Goal: Task Accomplishment & Management: Manage account settings

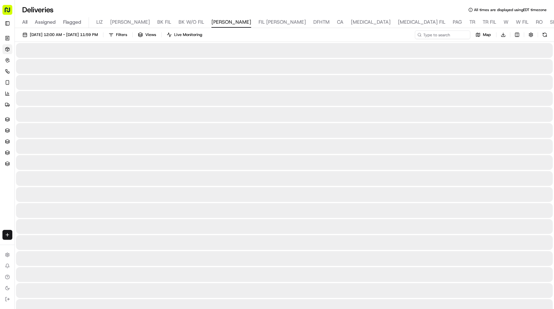
click at [313, 22] on span "DFHTM" at bounding box center [321, 21] width 16 height 7
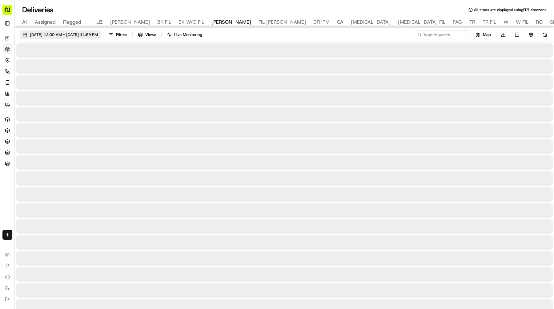
click at [98, 37] on span "[DATE] 12:00 AM - [DATE] 11:59 PM" at bounding box center [64, 35] width 68 height 6
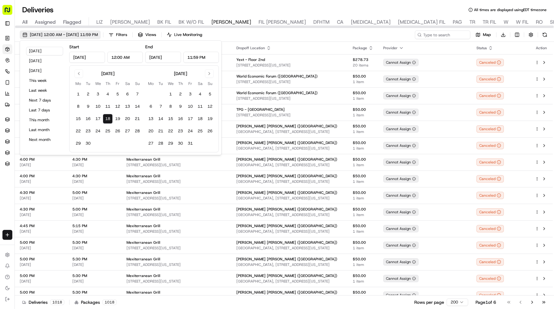
type input "[DATE]"
type input "12:00 AM"
type input "Sep 18, 2025"
type input "11:59 PM"
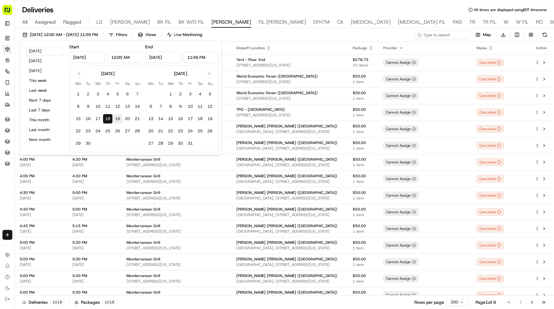
click at [121, 117] on button "19" at bounding box center [118, 119] width 10 height 10
type input "Sep 19, 2025"
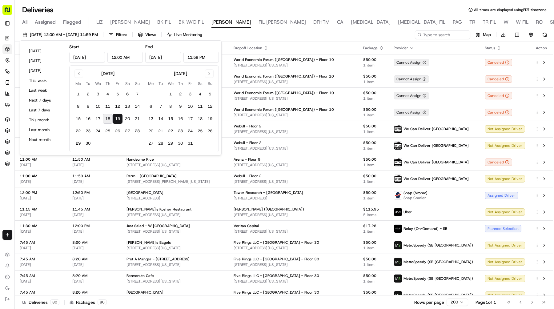
click at [315, 8] on div "Deliveries All times are displayed using EDT timezone" at bounding box center [284, 10] width 539 height 10
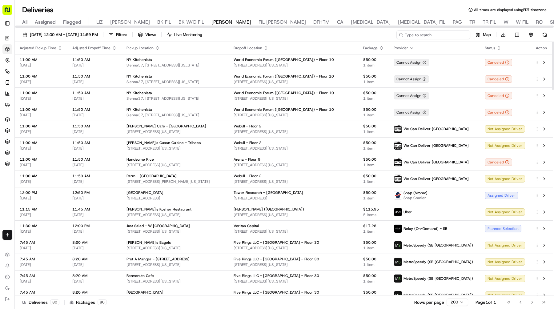
click at [434, 33] on input at bounding box center [433, 34] width 74 height 9
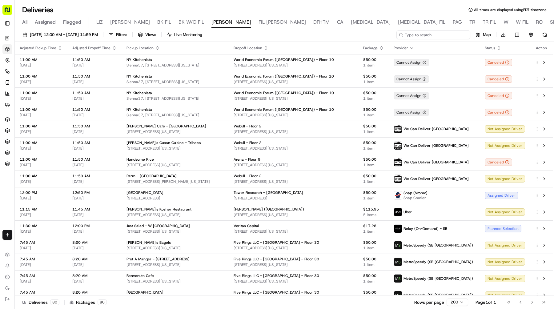
type input "d"
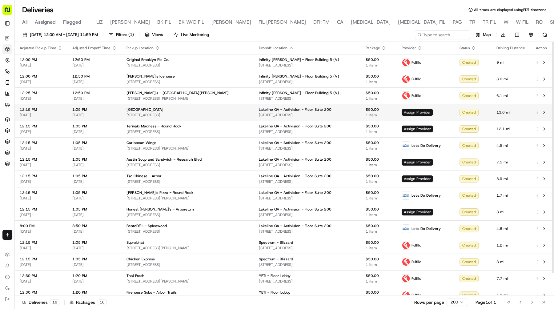
click at [404, 112] on span "Assign Provider" at bounding box center [417, 112] width 31 height 7
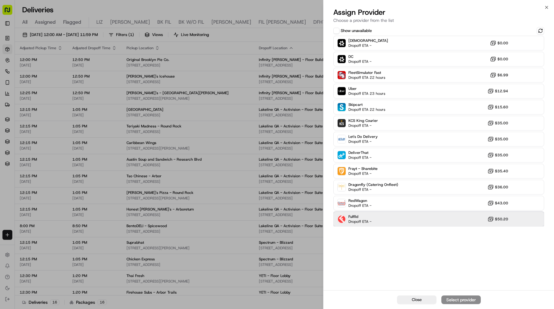
click at [400, 214] on div "Fulflld Dropoff ETA - $50.20" at bounding box center [438, 219] width 211 height 15
click at [460, 298] on div "Assign Provider" at bounding box center [461, 300] width 30 height 6
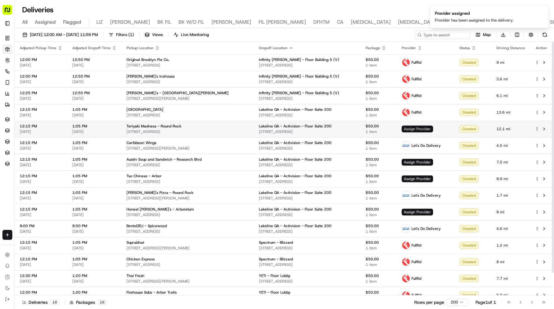
click at [407, 129] on span "Assign Provider" at bounding box center [417, 129] width 31 height 7
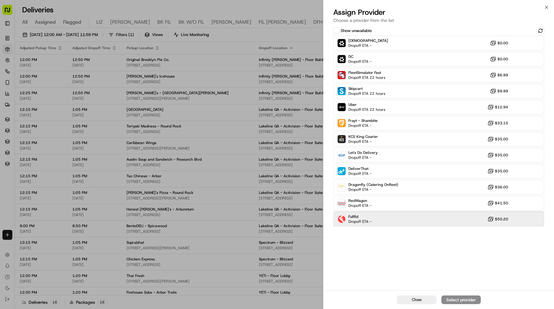
click at [412, 222] on div "Fulflld Dropoff ETA - $50.20" at bounding box center [438, 219] width 211 height 15
click at [459, 297] on div "Assign Provider" at bounding box center [461, 300] width 30 height 6
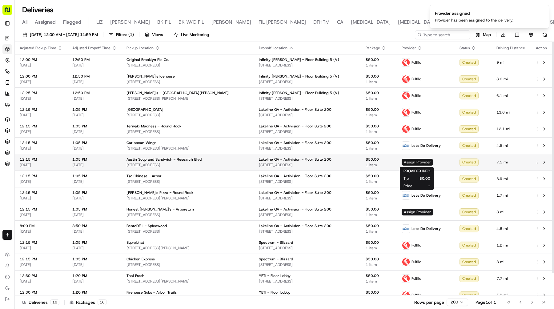
click at [410, 162] on span "Assign Provider" at bounding box center [417, 162] width 31 height 7
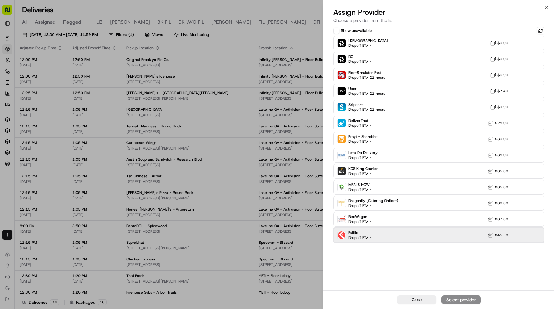
click at [406, 232] on div "Fulflld Dropoff ETA - $45.20" at bounding box center [438, 235] width 211 height 15
click at [473, 297] on div "Assign Provider" at bounding box center [461, 300] width 30 height 6
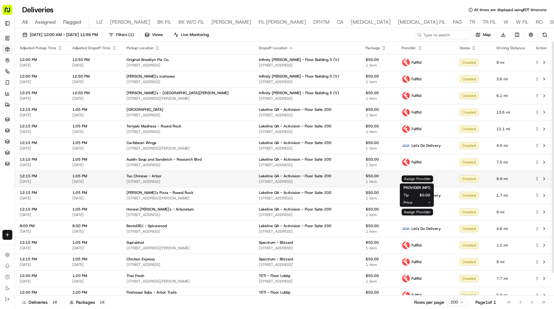
click at [423, 179] on span "Assign Provider" at bounding box center [417, 178] width 31 height 7
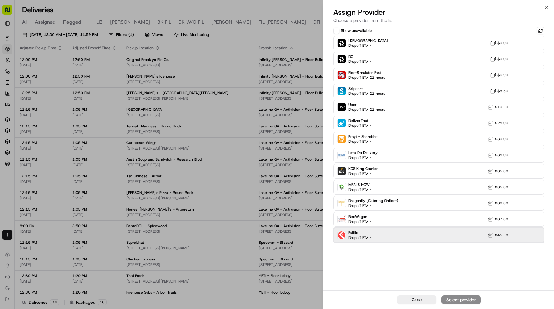
click at [415, 235] on div "Fulflld Dropoff ETA - $45.20" at bounding box center [438, 235] width 211 height 15
click at [460, 299] on div "Assign Provider" at bounding box center [461, 300] width 30 height 6
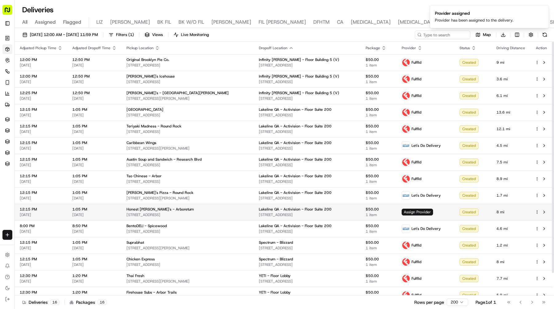
click at [412, 216] on td "Assign Provider" at bounding box center [426, 212] width 58 height 17
click at [419, 211] on span "Assign Provider" at bounding box center [417, 212] width 31 height 7
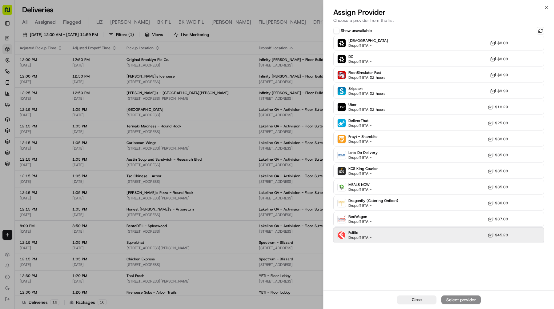
click at [420, 234] on div "Fulflld Dropoff ETA - $45.20" at bounding box center [438, 235] width 211 height 15
click at [448, 298] on div "Assign Provider" at bounding box center [461, 300] width 30 height 6
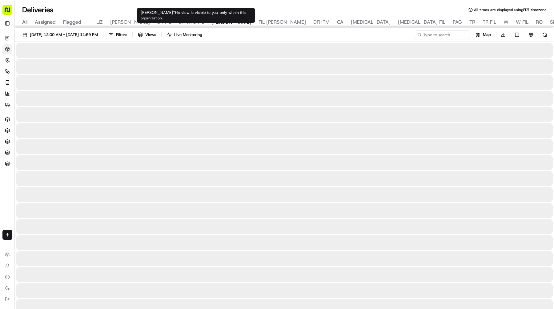
click at [211, 23] on span "[PERSON_NAME]" at bounding box center [231, 21] width 40 height 7
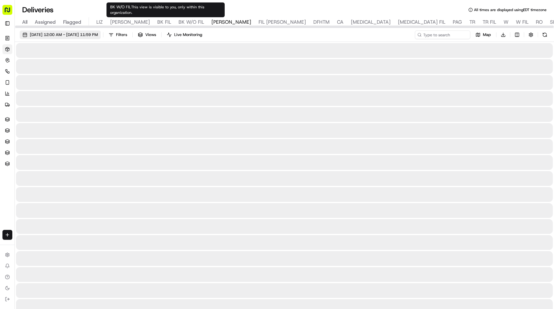
click at [98, 37] on span "09/18/2025 12:00 AM - 09/18/2025 11:59 PM" at bounding box center [64, 35] width 68 height 6
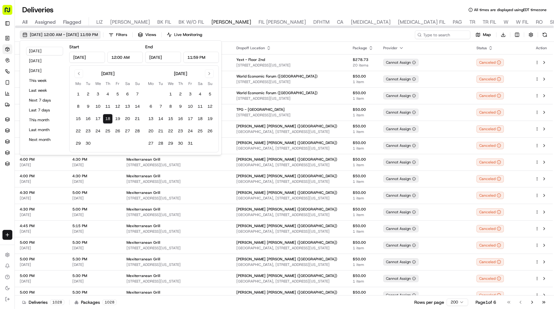
type input "Sep 18, 2025"
type input "12:00 AM"
type input "Sep 18, 2025"
type input "11:59 PM"
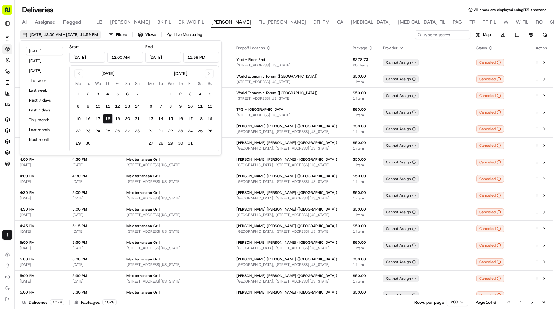
click at [98, 36] on span "09/18/2025 12:00 AM - 09/18/2025 11:59 PM" at bounding box center [64, 35] width 68 height 6
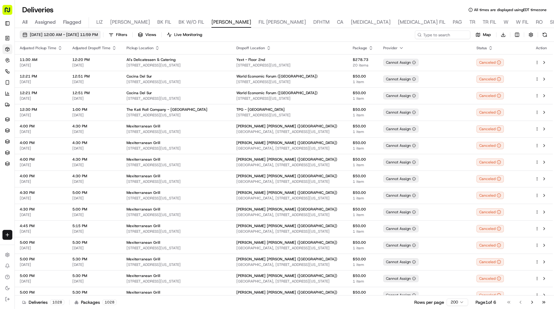
click at [98, 36] on span "09/18/2025 12:00 AM - 09/18/2025 11:59 PM" at bounding box center [64, 35] width 68 height 6
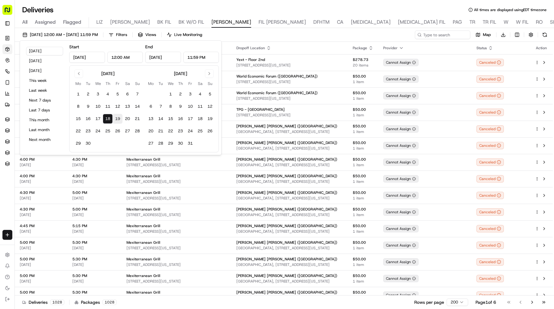
click at [118, 114] on button "19" at bounding box center [118, 119] width 10 height 10
type input "Sep 19, 2025"
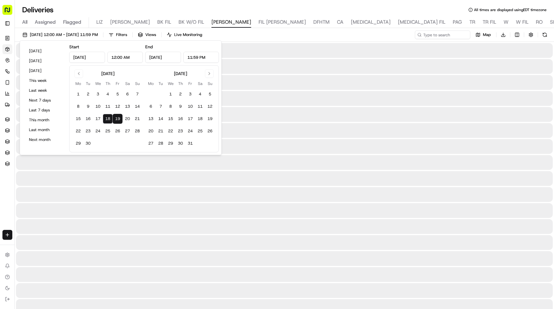
click at [113, 120] on button "19" at bounding box center [118, 119] width 10 height 10
click at [116, 120] on button "19" at bounding box center [118, 119] width 10 height 10
type input "Sep 19, 2025"
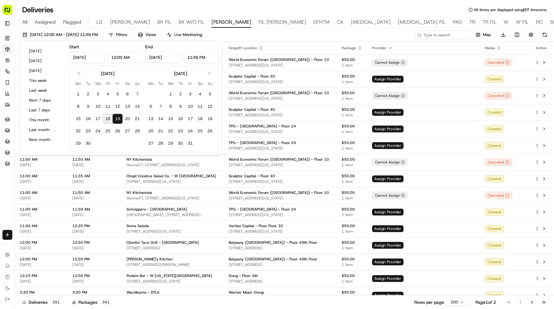
click at [335, 32] on div "09/19/2025 12:00 AM - 09/19/2025 11:59 PM Filters Views Live Monitoring Map Dow…" at bounding box center [284, 35] width 539 height 11
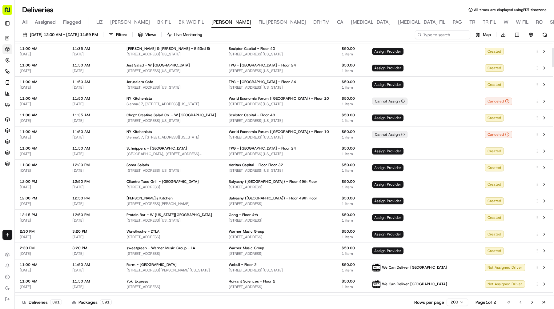
scroll to position [79, 0]
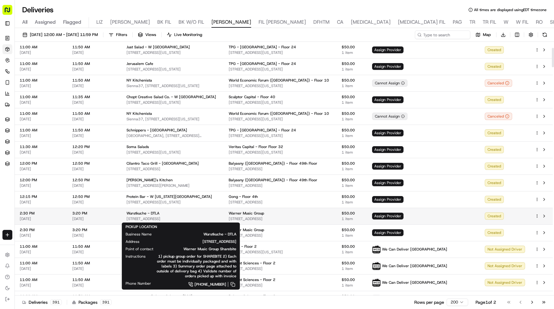
drag, startPoint x: 206, startPoint y: 216, endPoint x: 125, endPoint y: 217, distance: 81.2
click at [125, 217] on td "Wurstkuche - DTLA 800 E 3rd St, Los Angeles, CA 90013, USA" at bounding box center [173, 216] width 102 height 17
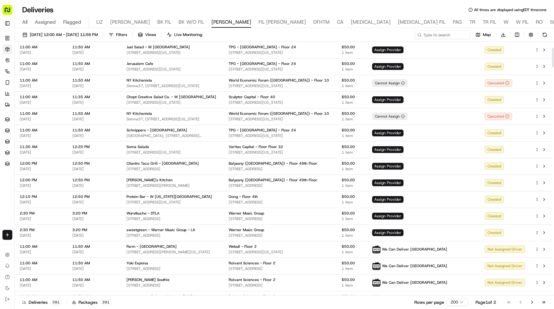
copy span "800 E 3rd St, Los Angeles, CA 90013, USA"
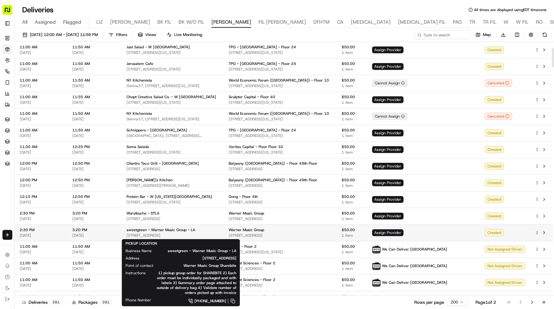
drag, startPoint x: 212, startPoint y: 235, endPoint x: 123, endPoint y: 235, distance: 89.3
click at [123, 235] on td "sweetgreen - Warner Music Group - LA 410 W 8th St, Los Angeles, CA 90014, USA" at bounding box center [173, 232] width 102 height 17
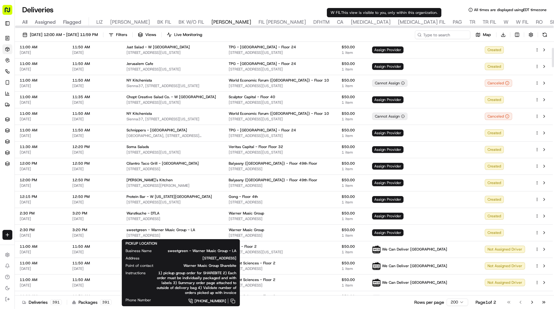
copy span "410 W 8th St, Los Angeles, CA 90014, USA"
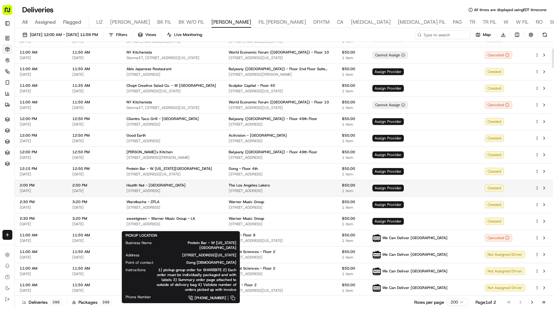
scroll to position [173, 0]
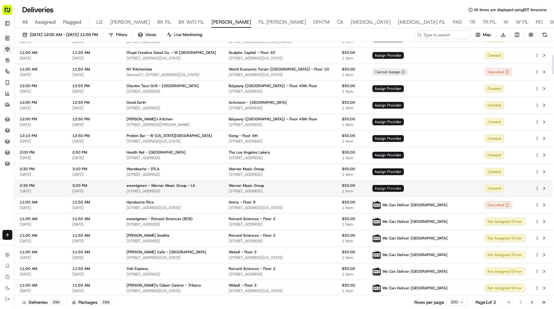
click at [404, 191] on span "Assign Provider" at bounding box center [387, 188] width 31 height 7
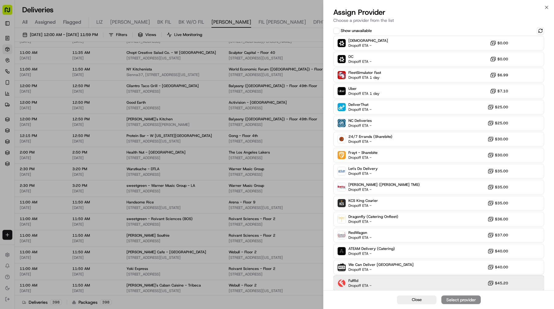
click at [436, 280] on div "Fulflld Dropoff ETA - $45.20" at bounding box center [438, 283] width 211 height 15
click at [456, 299] on div "Assign Provider" at bounding box center [461, 300] width 30 height 6
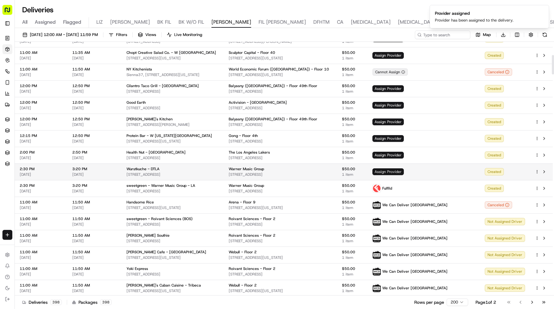
click at [404, 170] on span "Assign Provider" at bounding box center [387, 171] width 31 height 7
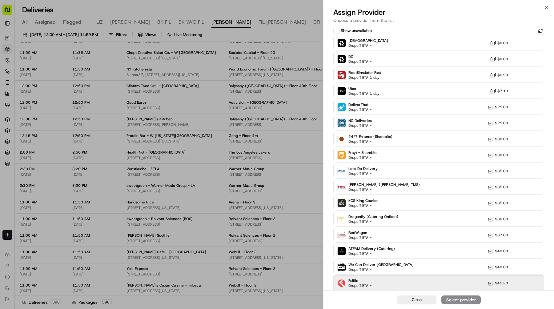
click at [438, 280] on div "Fulflld Dropoff ETA - $45.20" at bounding box center [438, 283] width 211 height 15
click at [450, 297] on div "Assign Provider" at bounding box center [461, 300] width 30 height 6
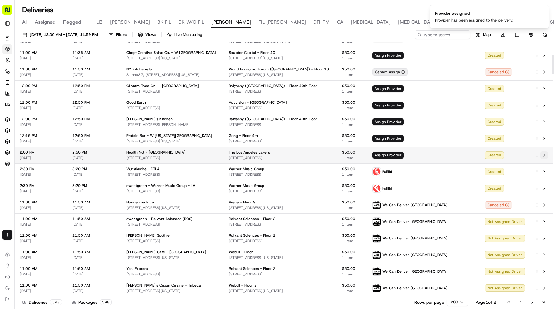
click at [542, 154] on button at bounding box center [543, 154] width 7 height 7
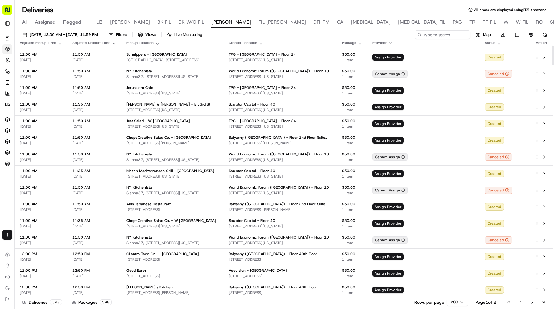
scroll to position [0, 0]
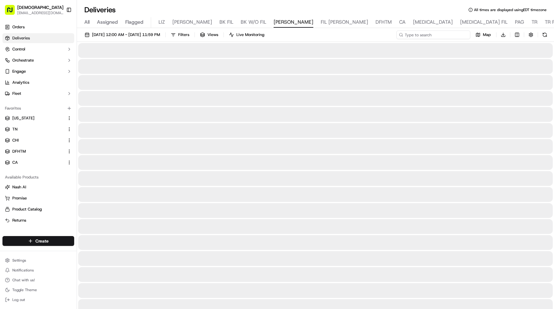
click at [451, 36] on input at bounding box center [433, 34] width 74 height 9
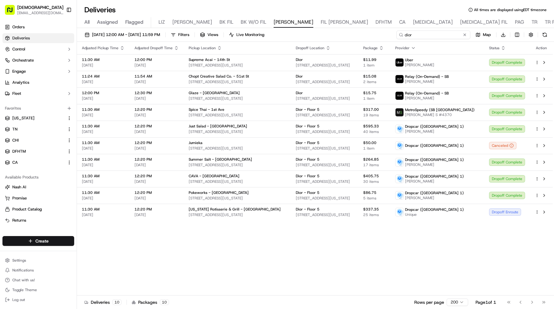
type input "dior"
click at [545, 211] on button at bounding box center [543, 211] width 7 height 7
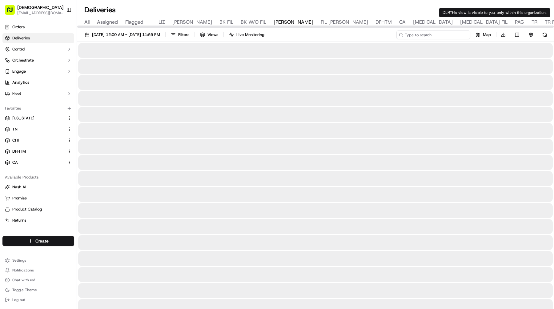
click at [450, 31] on input at bounding box center [433, 34] width 74 height 9
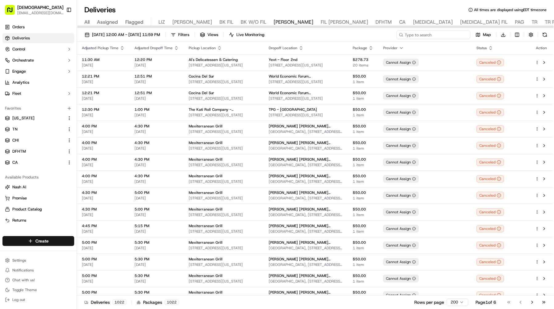
click at [444, 36] on input at bounding box center [433, 34] width 74 height 9
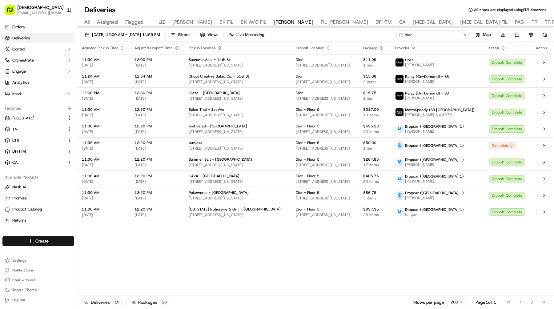
type input "dior"
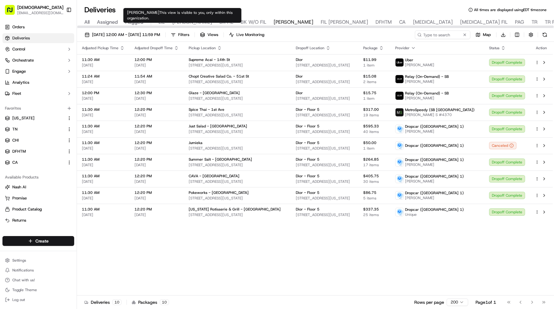
click at [161, 20] on span "LIZ" at bounding box center [161, 21] width 6 height 7
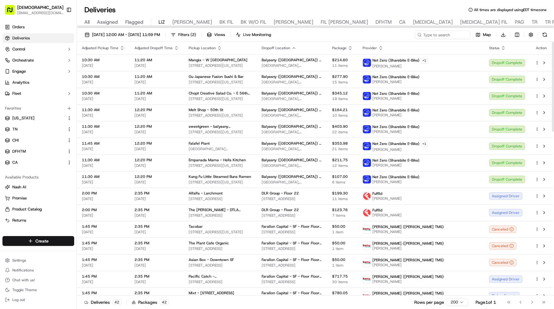
click at [154, 49] on span "Adjusted Dropoff Time" at bounding box center [153, 48] width 38 height 5
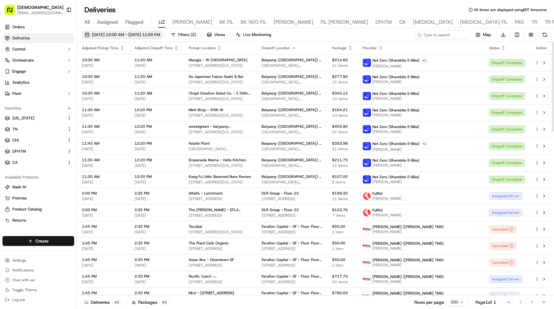
click at [154, 38] on button "[DATE] 12:00 AM - [DATE] 11:59 PM" at bounding box center [122, 34] width 81 height 9
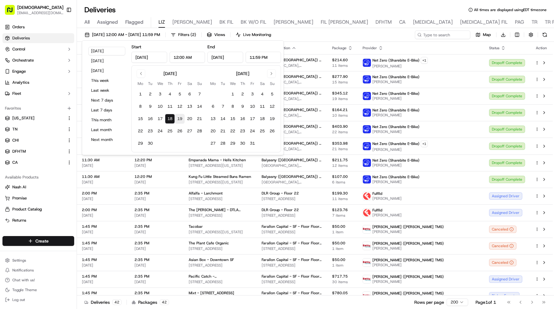
click at [180, 115] on button "19" at bounding box center [180, 119] width 10 height 10
type input "Sep 19, 2025"
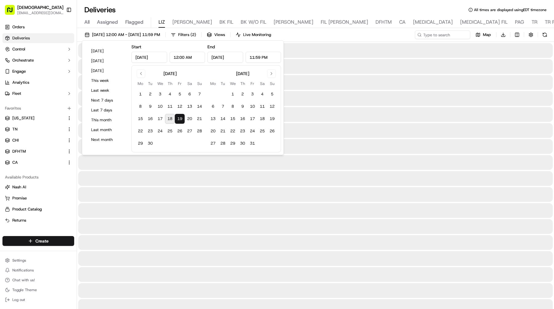
click at [180, 115] on button "19" at bounding box center [180, 119] width 10 height 10
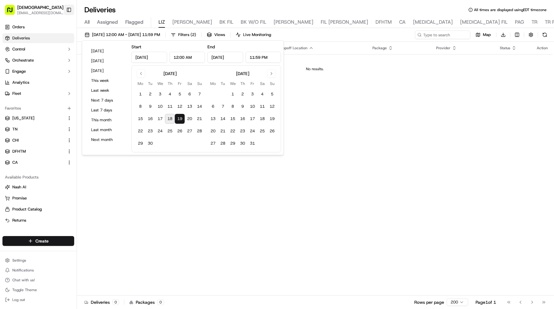
click at [68, 8] on button "Toggle Sidebar" at bounding box center [69, 10] width 10 height 10
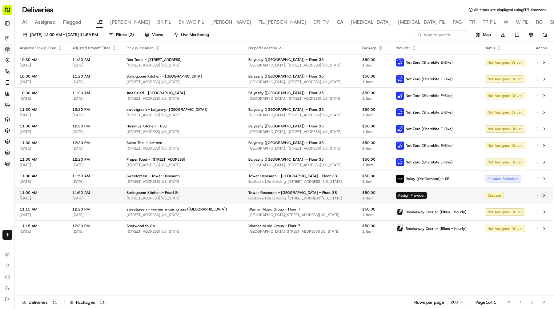
click at [544, 195] on button at bounding box center [543, 195] width 7 height 7
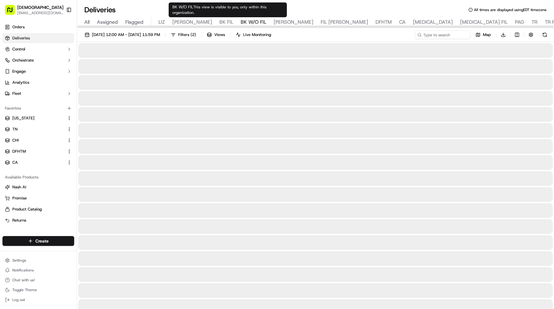
click at [241, 23] on span "BK W/O FIL" at bounding box center [254, 21] width 26 height 7
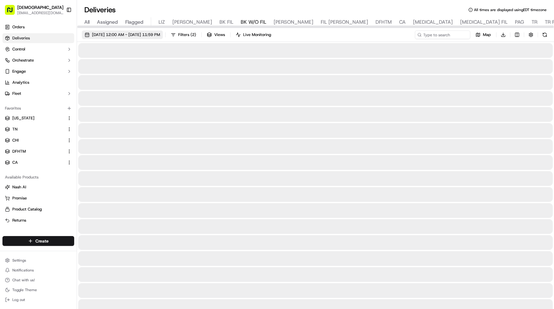
click at [152, 37] on span "[DATE] 12:00 AM - [DATE] 11:59 PM" at bounding box center [126, 35] width 68 height 6
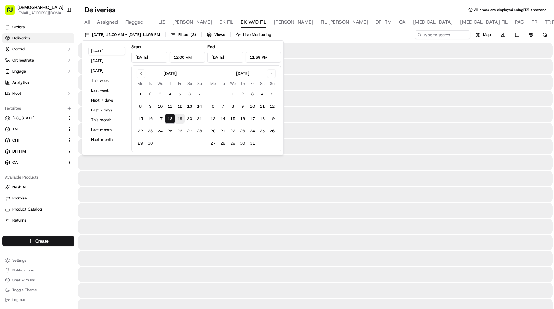
click at [181, 116] on button "19" at bounding box center [180, 119] width 10 height 10
type input "[DATE]"
click at [181, 116] on button "19" at bounding box center [180, 119] width 10 height 10
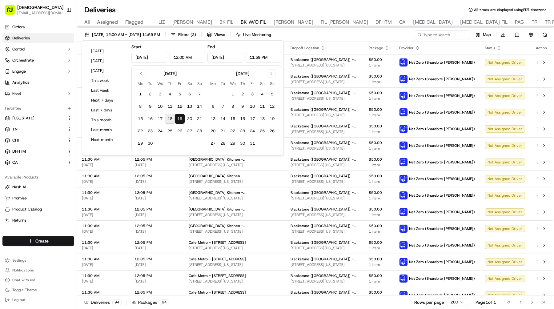
click at [328, 35] on div "[DATE] 12:00 AM - [DATE] 11:59 PM Filters ( 2 ) Views Live Monitoring Map Downl…" at bounding box center [315, 35] width 477 height 11
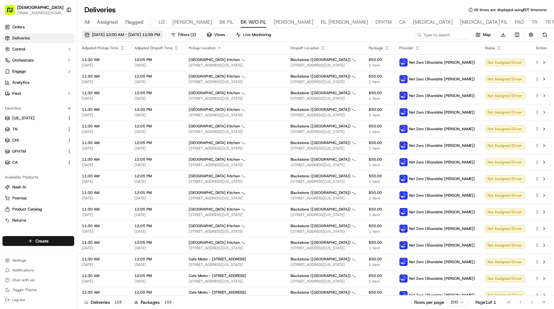
click at [138, 35] on span "[DATE] 12:00 AM - [DATE] 11:59 PM" at bounding box center [126, 35] width 68 height 6
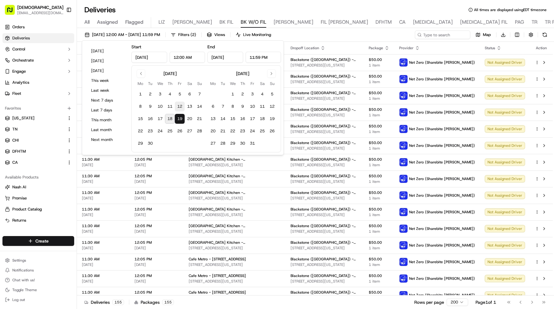
click at [178, 106] on button "12" at bounding box center [180, 107] width 10 height 10
type input "Sep 12, 2025"
click at [178, 106] on button "12" at bounding box center [180, 107] width 10 height 10
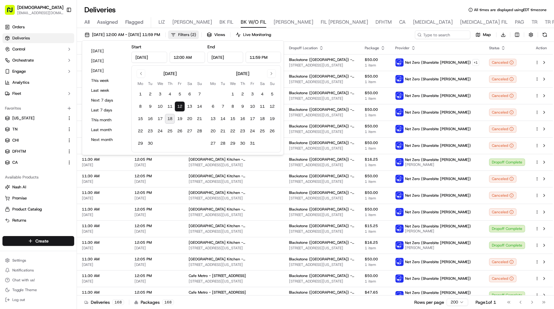
click at [199, 35] on button "Filters ( 2 )" at bounding box center [183, 34] width 31 height 9
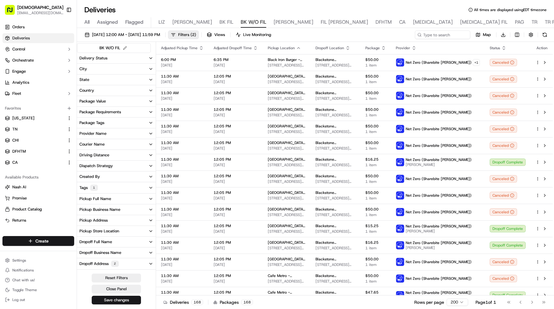
click at [123, 57] on button "Delivery Status" at bounding box center [116, 58] width 79 height 10
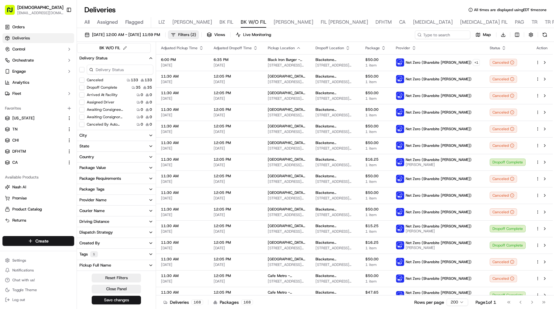
click at [123, 57] on button "Delivery Status" at bounding box center [116, 58] width 79 height 10
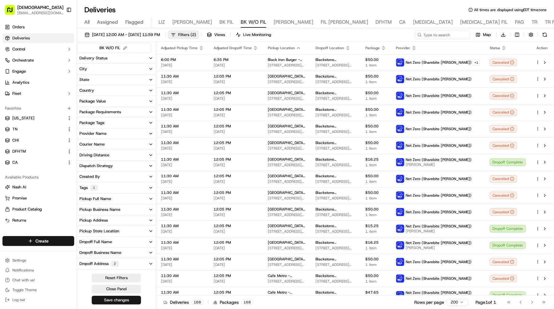
click at [106, 135] on div "Provider Name" at bounding box center [92, 134] width 27 height 6
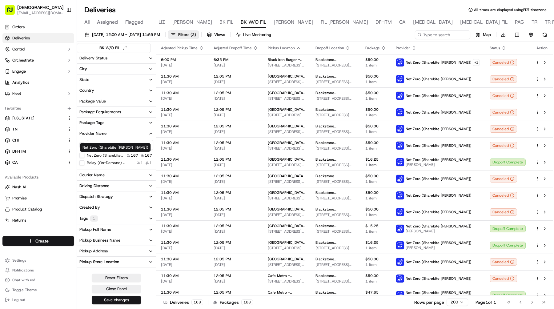
click at [106, 156] on label "Net Zero (Sharebite Walker)" at bounding box center [106, 155] width 38 height 5
click at [84, 156] on Walker\) "Net Zero (Sharebite Walker)" at bounding box center [81, 155] width 5 height 5
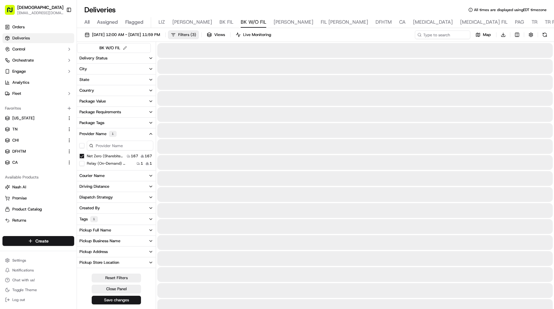
click at [197, 34] on button "Filters ( 3 )" at bounding box center [183, 34] width 31 height 9
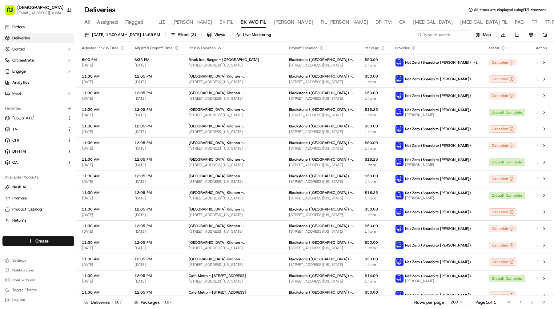
click at [149, 28] on div "09/12/2025 12:00 AM - 09/12/2025 11:59 PM Filters ( 3 ) Views Live Monitoring M…" at bounding box center [315, 169] width 477 height 282
click at [146, 34] on span "09/12/2025 12:00 AM - 09/12/2025 11:59 PM" at bounding box center [126, 35] width 68 height 6
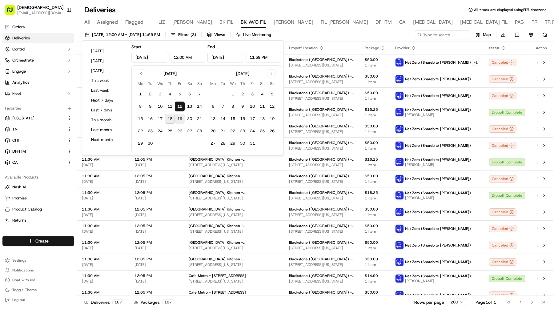
click at [180, 117] on button "19" at bounding box center [180, 119] width 10 height 10
type input "Sep 19, 2025"
click at [180, 117] on button "19" at bounding box center [180, 119] width 10 height 10
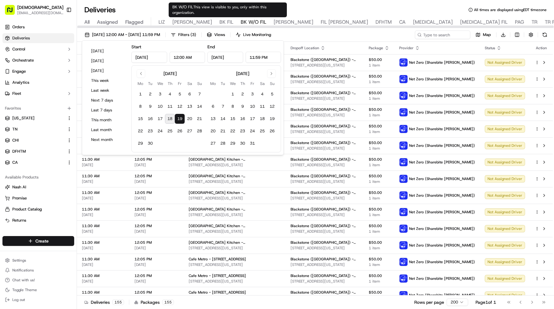
click at [317, 9] on div "Deliveries All times are displayed using EDT timezone" at bounding box center [315, 10] width 477 height 10
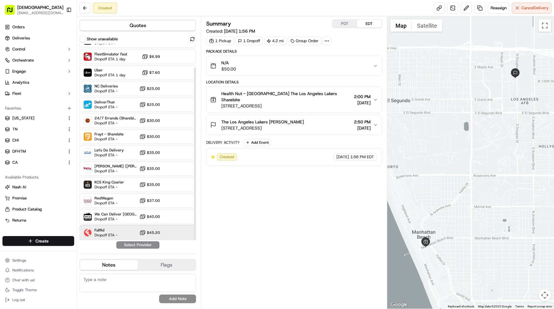
click at [133, 231] on div "Fulflld Dropoff ETA - $45.20" at bounding box center [137, 232] width 117 height 15
click at [147, 243] on button "Assign Provider" at bounding box center [138, 244] width 44 height 7
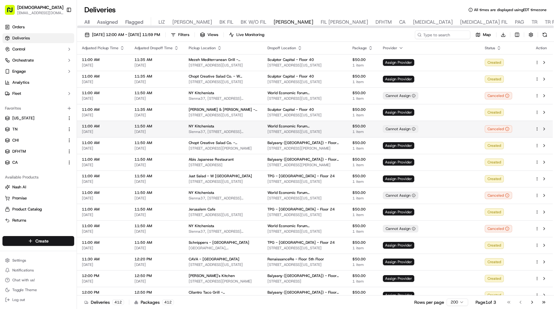
click at [72, 12] on button "Toggle Sidebar" at bounding box center [69, 10] width 10 height 10
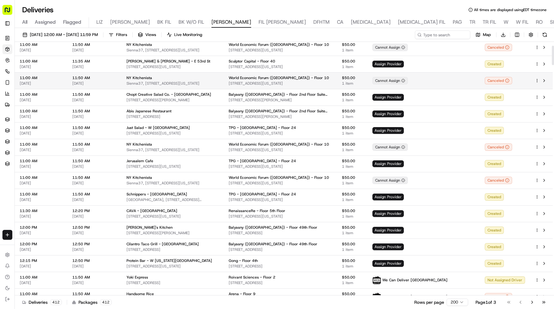
scroll to position [33, 0]
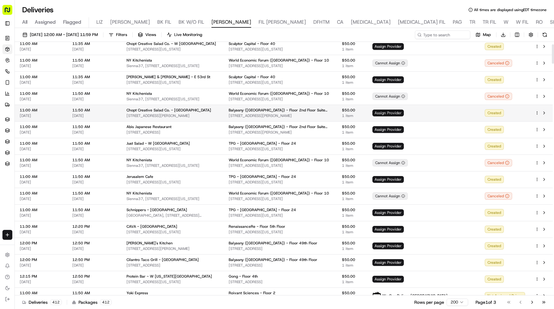
click at [404, 112] on span "Assign Provider" at bounding box center [387, 113] width 31 height 7
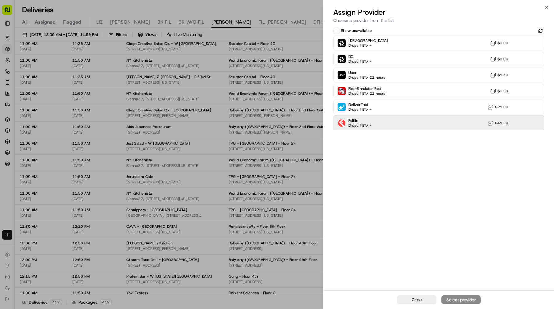
click at [403, 121] on div "Fulflld Dropoff ETA - $45.20" at bounding box center [438, 123] width 211 height 15
click at [461, 301] on div "Assign Provider" at bounding box center [461, 300] width 30 height 6
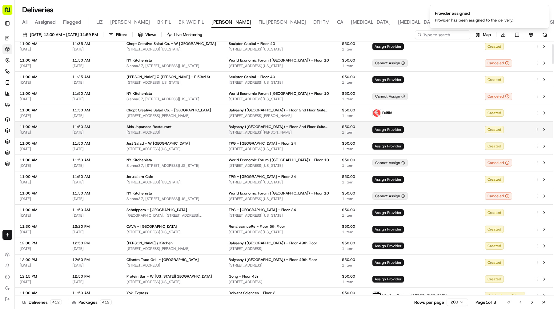
click at [404, 129] on span "Assign Provider" at bounding box center [387, 129] width 31 height 7
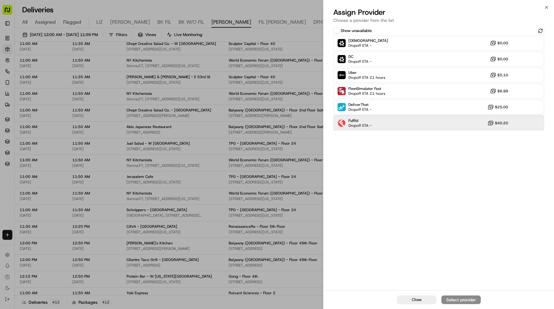
click at [398, 123] on div "Fulflld Dropoff ETA - $40.20" at bounding box center [438, 123] width 211 height 15
click at [447, 297] on div "Assign Provider" at bounding box center [461, 300] width 30 height 6
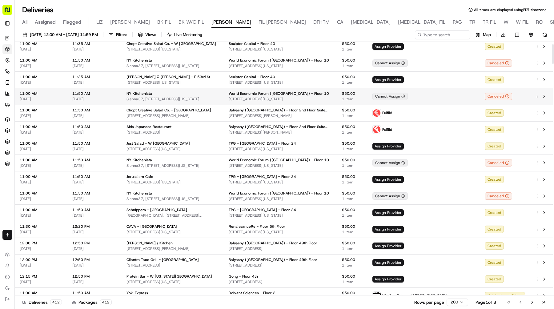
scroll to position [0, 0]
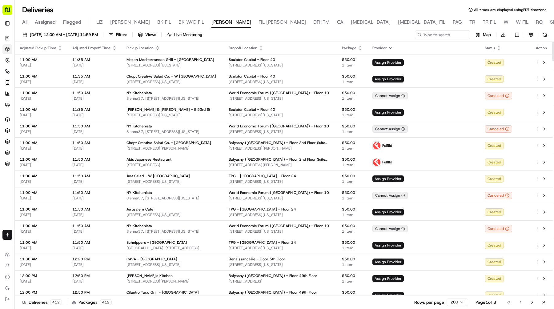
click at [343, 35] on div "09/19/2025 12:00 AM - 09/19/2025 11:59 PM Filters Views Live Monitoring Map Dow…" at bounding box center [284, 35] width 539 height 11
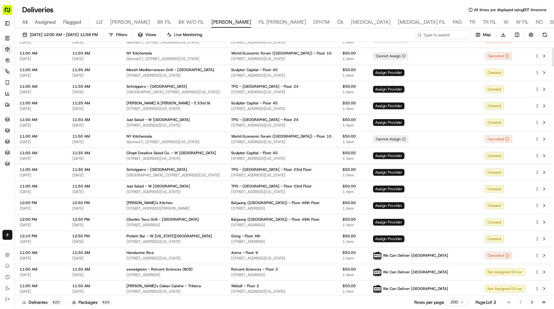
scroll to position [82, 0]
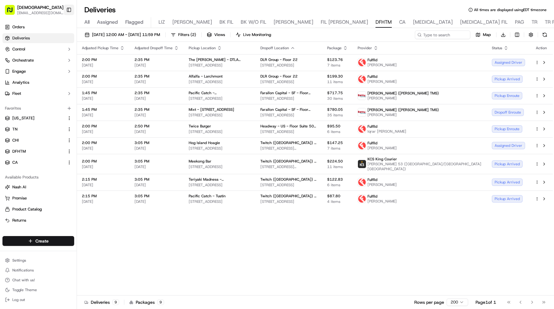
click at [70, 7] on button "Toggle Sidebar" at bounding box center [69, 10] width 10 height 10
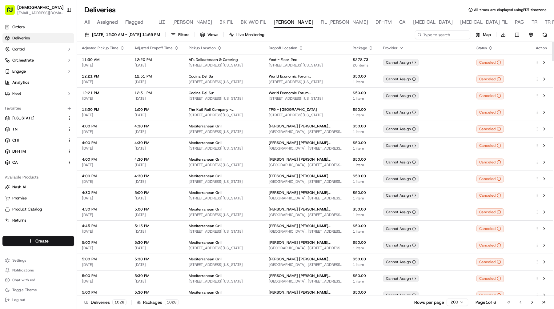
click at [71, 15] on div "Sharebite [EMAIL_ADDRESS][DOMAIN_NAME] Toggle Sidebar" at bounding box center [38, 9] width 72 height 15
click at [70, 12] on button "Toggle Sidebar" at bounding box center [69, 10] width 10 height 10
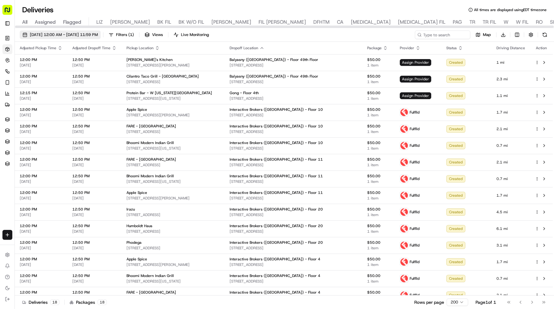
click at [98, 35] on span "[DATE] 12:00 AM - [DATE] 11:59 PM" at bounding box center [64, 35] width 68 height 6
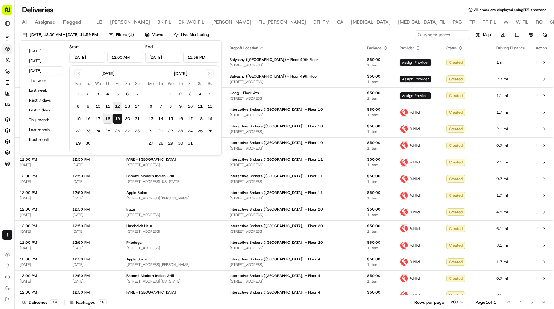
click at [118, 106] on button "12" at bounding box center [118, 107] width 10 height 10
type input "Sep 12, 2025"
click at [118, 106] on button "12" at bounding box center [118, 107] width 10 height 10
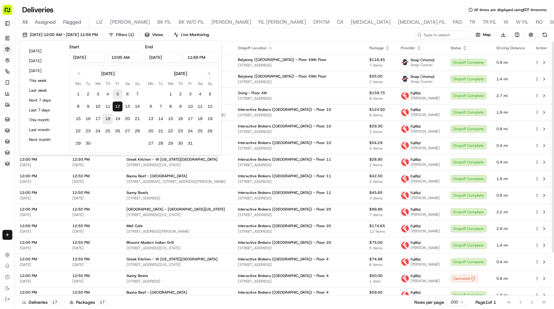
click at [114, 95] on button "5" at bounding box center [118, 94] width 10 height 10
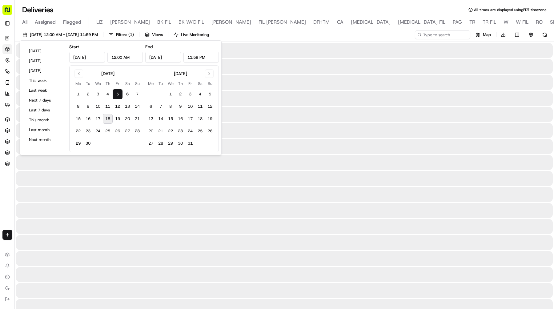
type input "Sep 5, 2025"
click at [114, 95] on button "5" at bounding box center [118, 94] width 10 height 10
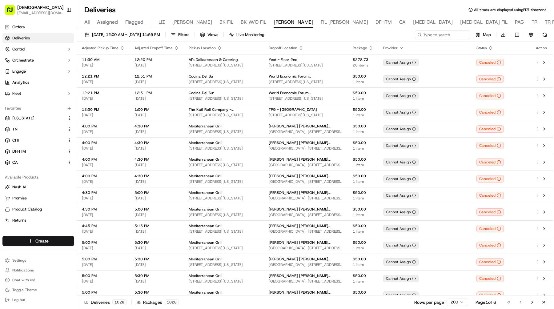
click at [73, 11] on button "Toggle Sidebar" at bounding box center [69, 10] width 10 height 10
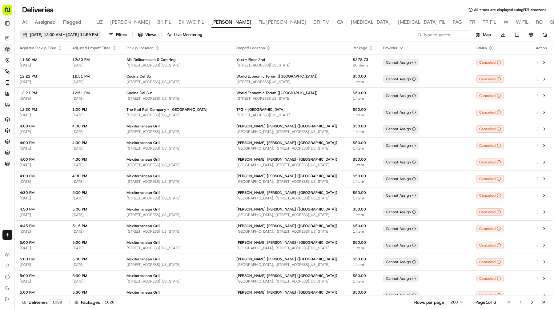
click at [83, 34] on span "09/18/2025 12:00 AM - 09/18/2025 11:59 PM" at bounding box center [64, 35] width 68 height 6
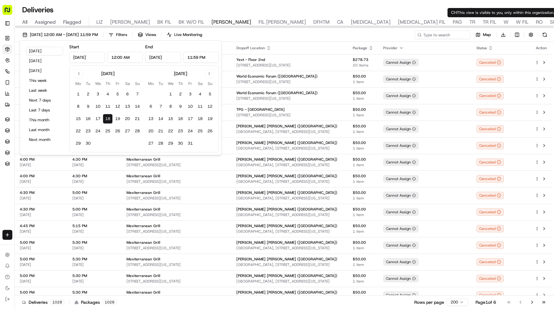
type input "Sep 19, 2025"
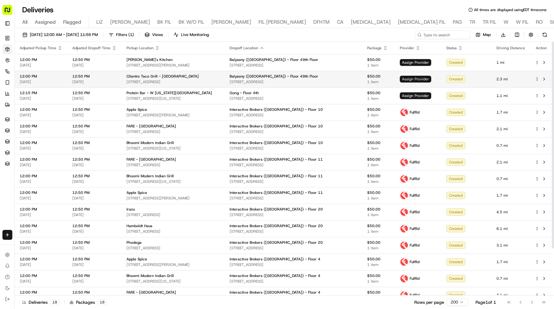
click at [422, 78] on span "Assign Provider" at bounding box center [415, 79] width 31 height 7
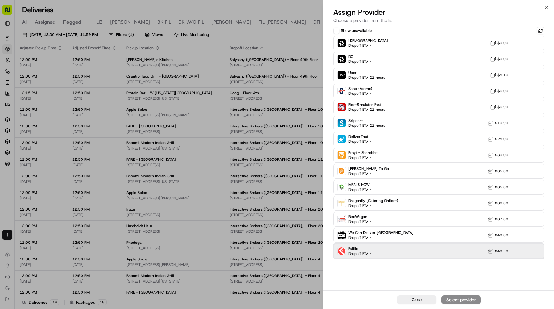
click at [370, 245] on div "Fulflld Dropoff ETA - $40.20" at bounding box center [438, 251] width 211 height 15
click at [454, 298] on div "Assign Provider" at bounding box center [461, 300] width 30 height 6
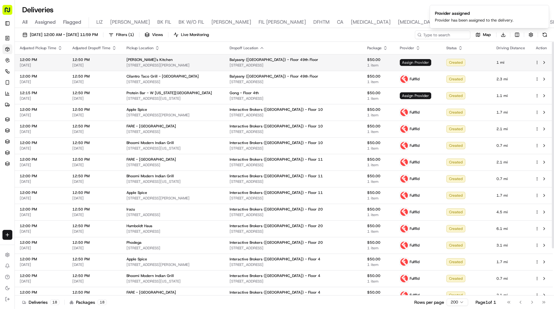
click at [417, 60] on span "Assign Provider" at bounding box center [415, 62] width 31 height 7
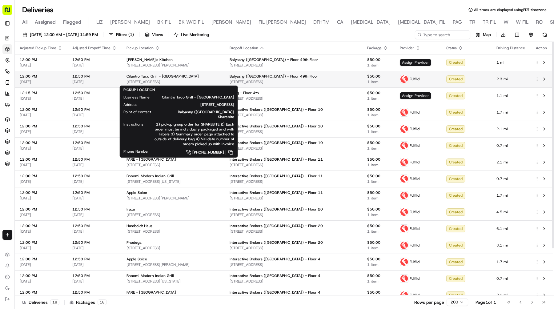
drag, startPoint x: 212, startPoint y: 81, endPoint x: 127, endPoint y: 81, distance: 84.6
click at [127, 81] on span "[STREET_ADDRESS]" at bounding box center [172, 81] width 93 height 5
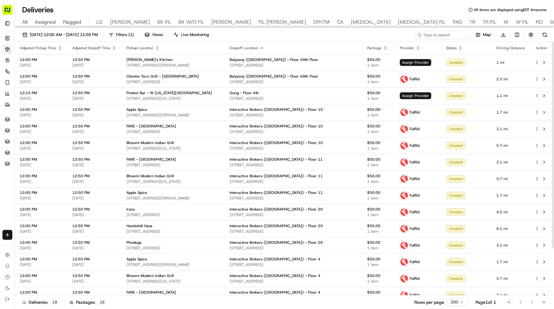
copy span "[STREET_ADDRESS]"
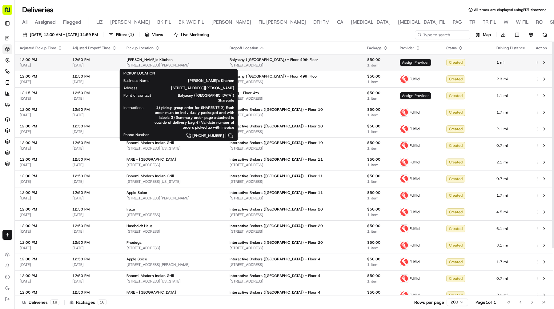
drag, startPoint x: 206, startPoint y: 65, endPoint x: 124, endPoint y: 66, distance: 81.6
click at [124, 66] on td "Imee's Kitchen 141 W Jackson Blvd, Chicago, IL 60604, USA" at bounding box center [173, 62] width 103 height 17
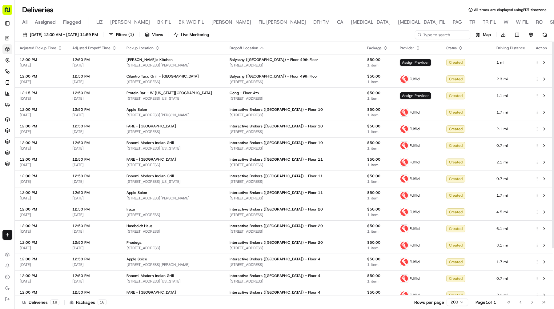
copy span "[STREET_ADDRESS][PERSON_NAME]"
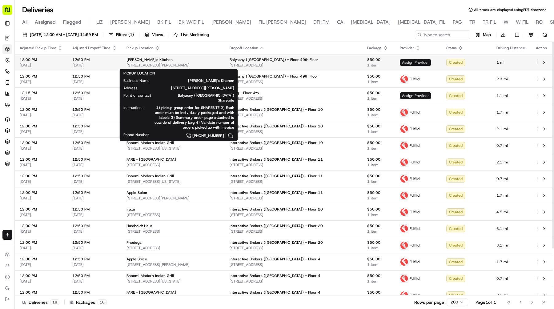
click at [429, 62] on span "Assign Provider" at bounding box center [415, 62] width 31 height 7
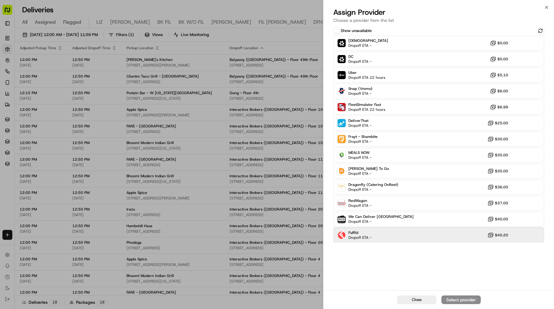
click at [411, 235] on div "Fulflld Dropoff ETA - $40.20" at bounding box center [438, 235] width 211 height 15
click at [456, 299] on div "Assign Provider" at bounding box center [461, 300] width 30 height 6
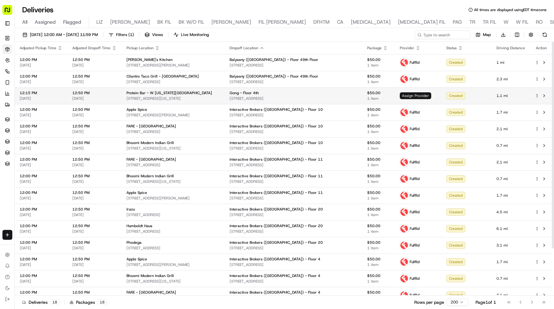
click at [416, 95] on span "Assign Provider" at bounding box center [415, 95] width 31 height 7
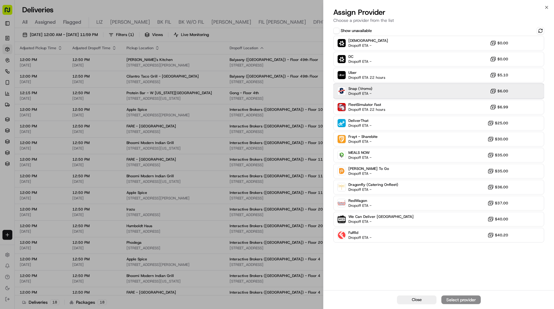
click at [395, 94] on div "Snap (Vromo) Dropoff ETA - $6.00" at bounding box center [438, 91] width 211 height 15
click at [453, 304] on button "Assign Provider" at bounding box center [460, 299] width 39 height 9
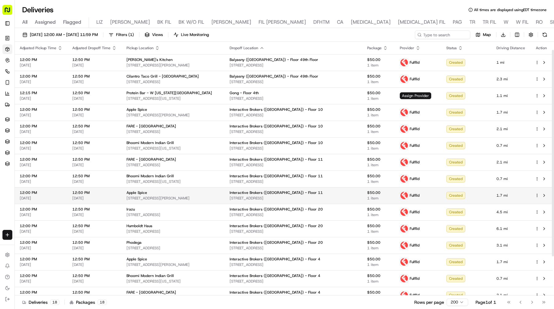
scroll to position [58, 0]
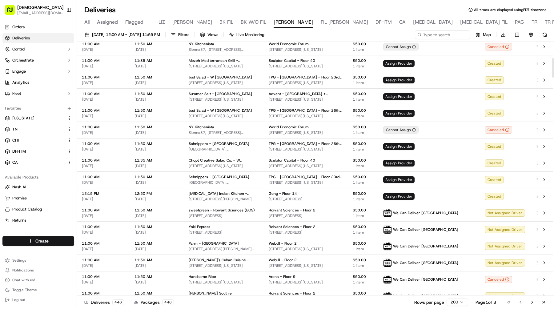
scroll to position [216, 0]
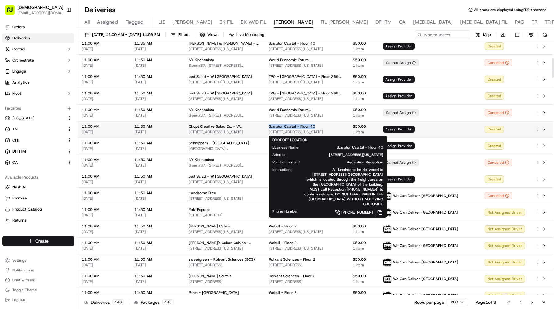
drag, startPoint x: 333, startPoint y: 126, endPoint x: 283, endPoint y: 126, distance: 50.5
click at [283, 126] on td "Sculptor Capital - Floor [STREET_ADDRESS][US_STATE]" at bounding box center [306, 129] width 84 height 17
copy span "Sculptor Capital - Floor 40"
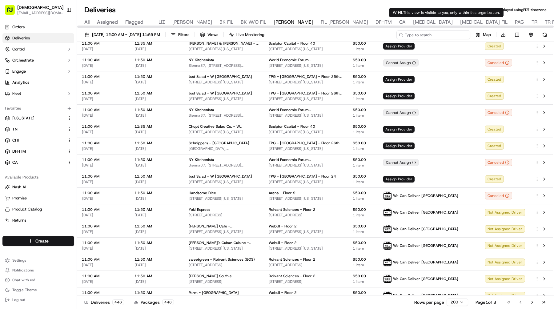
click at [444, 34] on input at bounding box center [433, 34] width 74 height 9
paste input "Sculptor Capital - Floor 40"
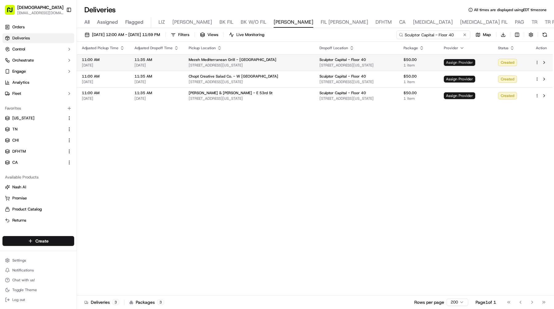
type input "Sculptor Capital - Floor 40"
click at [447, 61] on span "Assign Provider" at bounding box center [459, 62] width 31 height 7
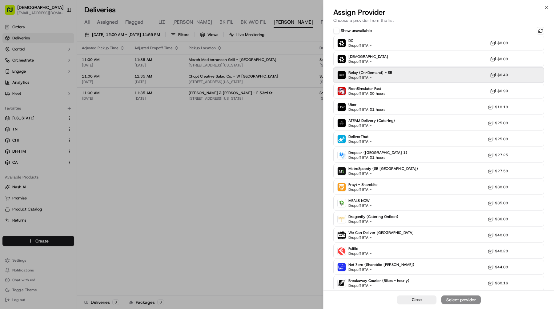
click at [387, 77] on span "Dropoff ETA -" at bounding box center [369, 77] width 43 height 5
click at [456, 296] on button "Assign Provider" at bounding box center [460, 299] width 39 height 9
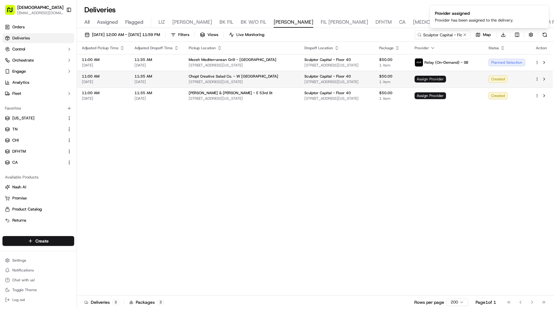
click at [434, 76] on span "Assign Provider" at bounding box center [430, 79] width 31 height 7
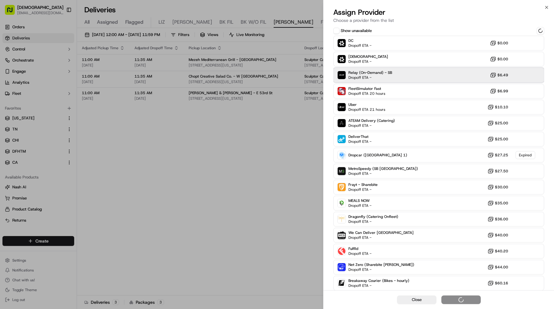
click at [354, 77] on span "Dropoff ETA -" at bounding box center [369, 77] width 43 height 5
click at [402, 76] on div "Relay (On-Demand) - SB Dropoff ETA - $6.49" at bounding box center [438, 75] width 211 height 15
click at [450, 299] on div "Assign Provider" at bounding box center [461, 300] width 30 height 6
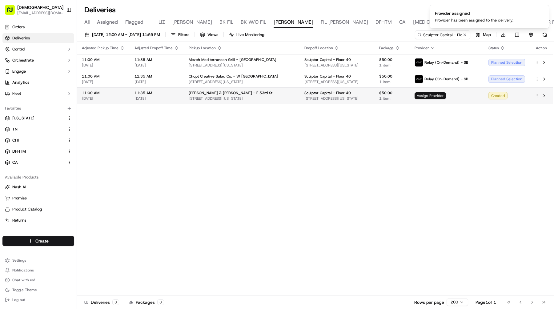
click at [425, 96] on span "Assign Provider" at bounding box center [430, 95] width 31 height 7
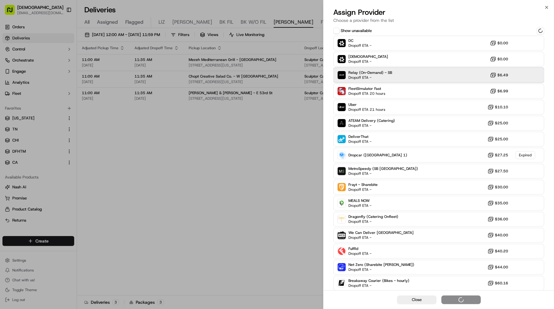
click at [353, 78] on span "Dropoff ETA -" at bounding box center [369, 77] width 43 height 5
click at [410, 70] on div "Relay (On-Demand) - SB Dropoff ETA - $6.49" at bounding box center [438, 75] width 211 height 15
click at [455, 302] on div "Assign Provider" at bounding box center [461, 300] width 30 height 6
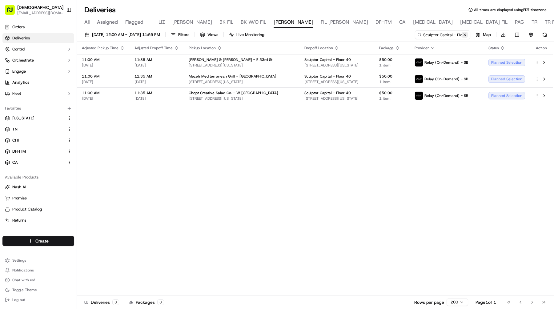
click at [464, 34] on button at bounding box center [465, 35] width 6 height 6
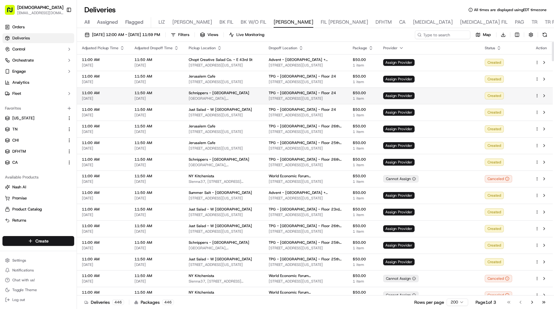
scroll to position [8, 0]
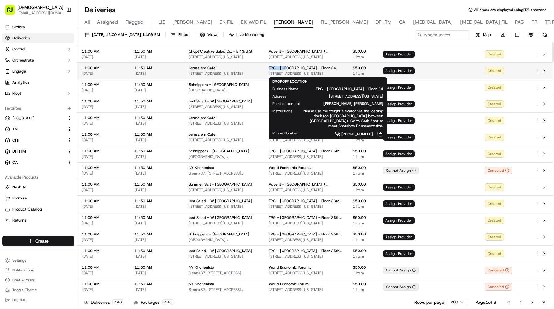
drag, startPoint x: 281, startPoint y: 67, endPoint x: 302, endPoint y: 67, distance: 20.6
click at [302, 67] on td "TPG - USA - Floor 24 245 Park Ave, New York, NY 10167" at bounding box center [306, 70] width 84 height 17
copy span "TPG - USA"
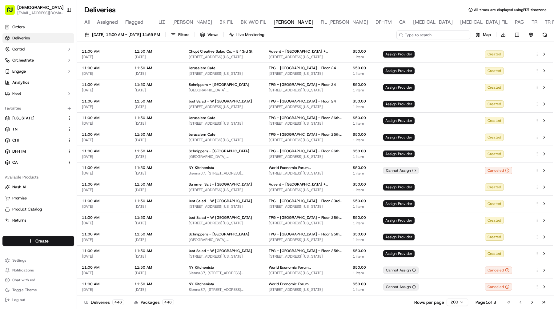
click at [456, 33] on input at bounding box center [433, 34] width 74 height 9
paste input "TPG - USA"
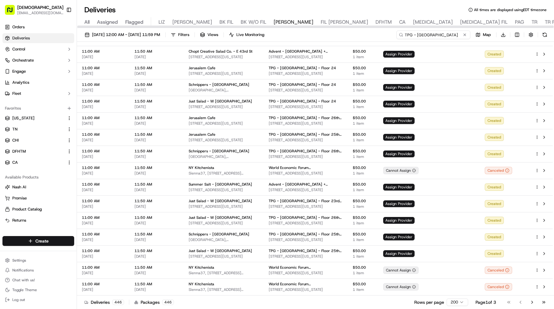
type input "TPG - USA"
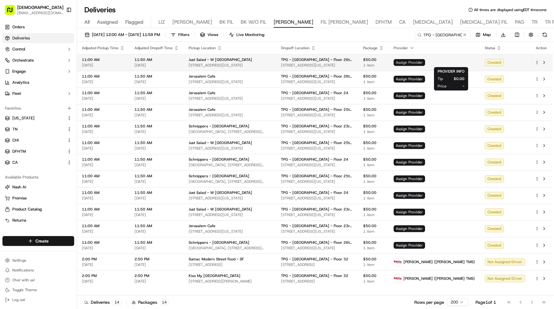
click at [425, 61] on span "Assign Provider" at bounding box center [409, 62] width 31 height 7
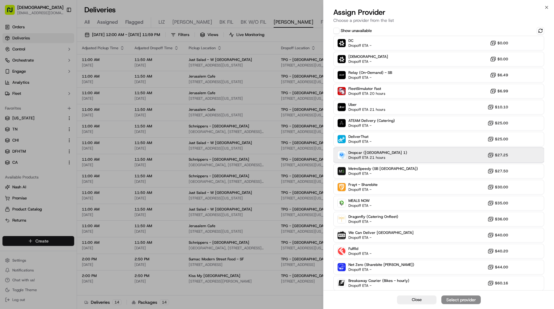
click at [390, 154] on div "Dropcar (NYC 1) Dropoff ETA 21 hours $27.25" at bounding box center [438, 155] width 211 height 15
click at [458, 298] on div "Assign Provider" at bounding box center [461, 300] width 30 height 6
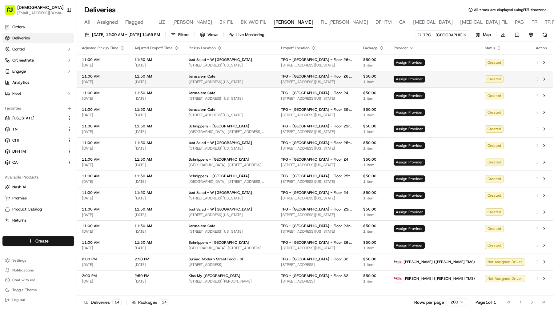
click at [425, 78] on span "Assign Provider" at bounding box center [409, 79] width 31 height 7
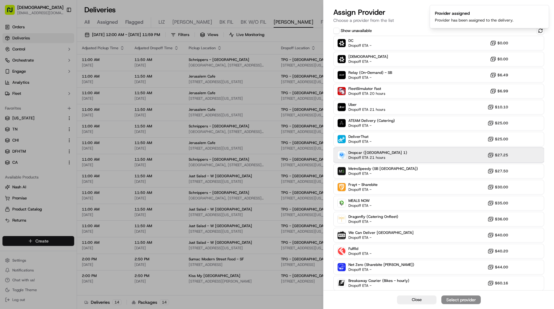
click at [388, 155] on div "Dropcar (NYC 1) Dropoff ETA 21 hours $27.25" at bounding box center [438, 155] width 211 height 15
click at [459, 301] on div "Assign Provider" at bounding box center [461, 300] width 30 height 6
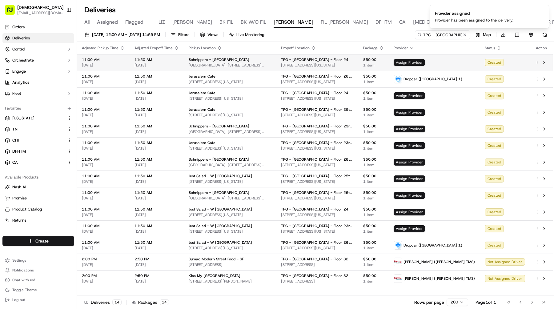
click at [425, 63] on span "Assign Provider" at bounding box center [409, 62] width 31 height 7
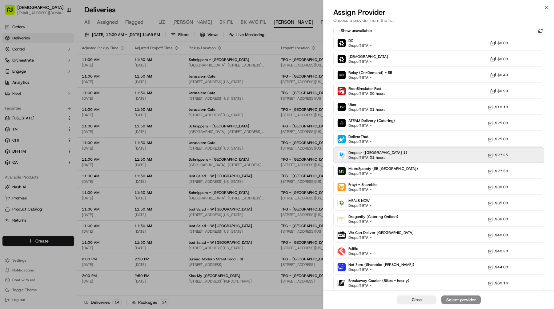
click at [383, 160] on div "Dropcar (NYC 1) Dropoff ETA 21 hours $27.25" at bounding box center [438, 155] width 211 height 15
click at [449, 297] on div "Assign Provider" at bounding box center [461, 300] width 30 height 6
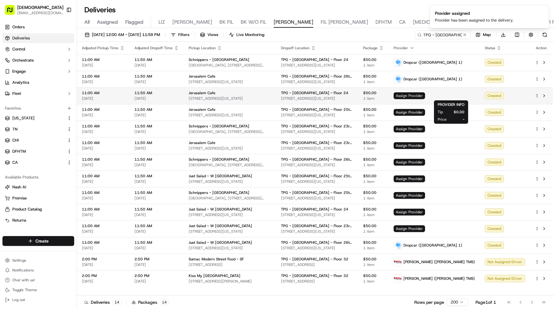
click at [425, 94] on span "Assign Provider" at bounding box center [409, 95] width 31 height 7
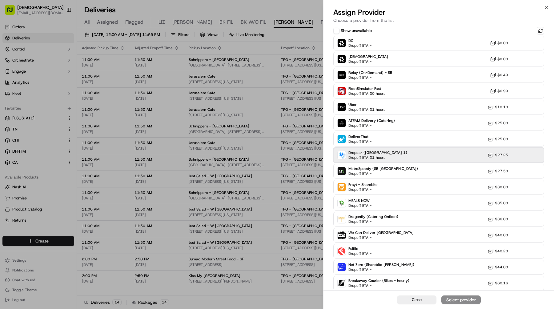
click at [382, 154] on span "Dropcar (NYC 1)" at bounding box center [377, 152] width 59 height 5
click at [458, 298] on div "Assign Provider" at bounding box center [461, 300] width 30 height 6
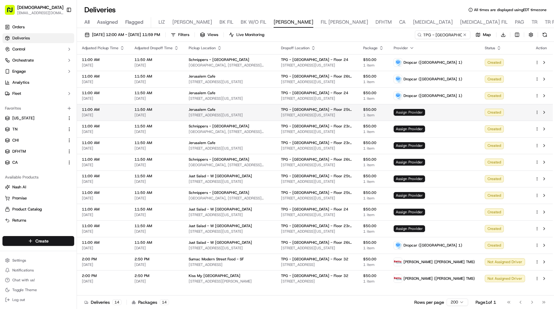
click at [425, 112] on span "Assign Provider" at bounding box center [409, 112] width 31 height 7
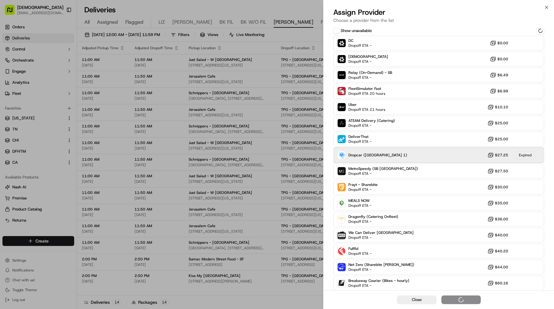
click at [422, 156] on div "Dropcar (NYC 1) $27.25 Expired" at bounding box center [438, 155] width 211 height 15
click at [422, 156] on div "Dropcar (NYC 1) Dropoff ETA 21 hours $27.25" at bounding box center [438, 155] width 211 height 15
click at [462, 299] on div "Assign Provider" at bounding box center [461, 300] width 30 height 6
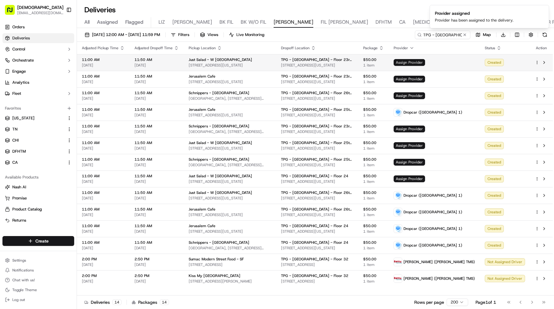
click at [425, 61] on span "Assign Provider" at bounding box center [409, 62] width 31 height 7
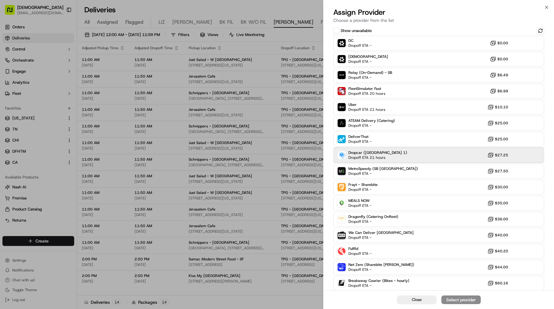
click at [411, 151] on div "Dropcar (NYC 1) Dropoff ETA 21 hours $27.25" at bounding box center [438, 155] width 211 height 15
click at [448, 298] on div "Assign Provider" at bounding box center [461, 300] width 30 height 6
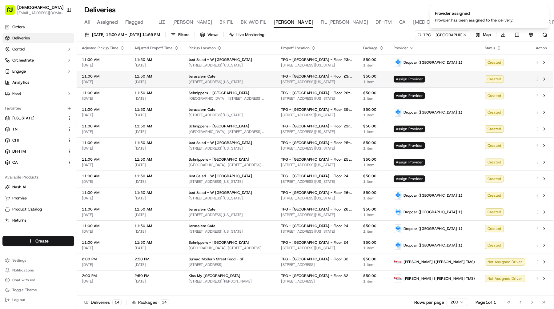
click at [425, 79] on span "Assign Provider" at bounding box center [409, 79] width 31 height 7
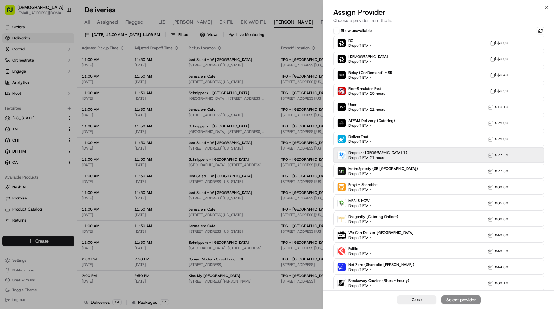
click at [389, 157] on div "Dropcar (NYC 1) Dropoff ETA 21 hours $27.25" at bounding box center [438, 155] width 211 height 15
click at [453, 303] on div "Assign Provider" at bounding box center [461, 300] width 30 height 6
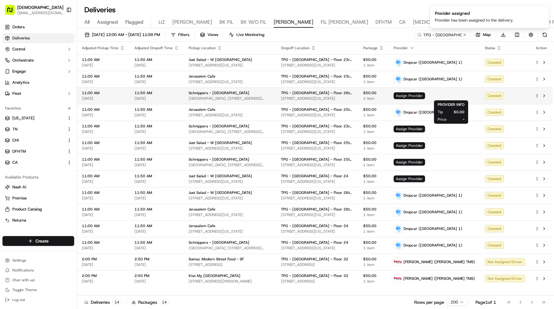
click at [425, 96] on span "Assign Provider" at bounding box center [409, 95] width 31 height 7
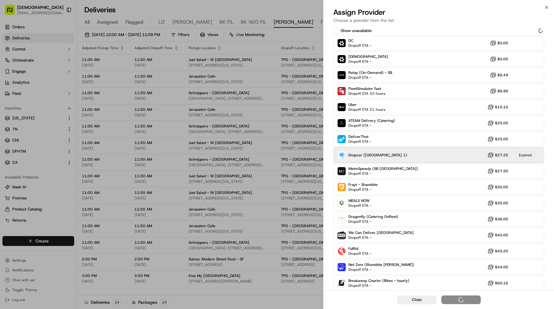
click at [408, 150] on div "Dropcar (NYC 1) $27.25 Expired" at bounding box center [438, 155] width 211 height 15
click at [418, 153] on div "Dropcar (NYC 1) Dropoff ETA 21 hours $27.25" at bounding box center [438, 155] width 211 height 15
click at [454, 302] on div "Assign Provider" at bounding box center [461, 300] width 30 height 6
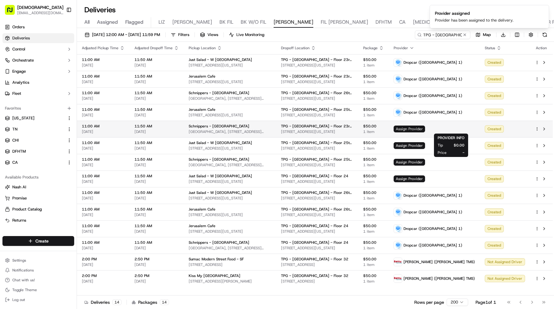
click at [425, 128] on span "Assign Provider" at bounding box center [409, 129] width 31 height 7
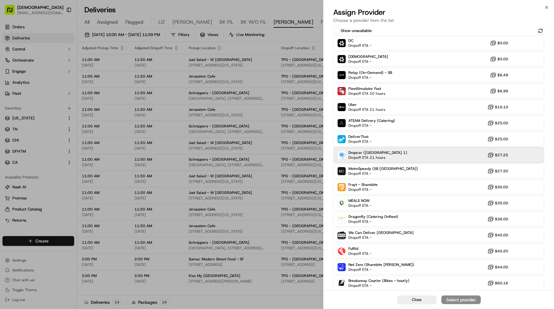
click at [414, 153] on div "Dropcar (NYC 1) Dropoff ETA 21 hours $27.25" at bounding box center [438, 155] width 211 height 15
click at [451, 299] on div "Assign Provider" at bounding box center [461, 300] width 30 height 6
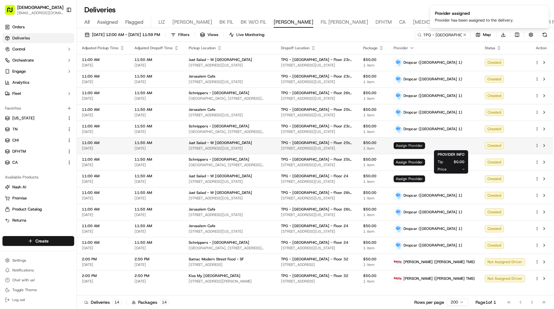
click at [425, 146] on span "Assign Provider" at bounding box center [409, 145] width 31 height 7
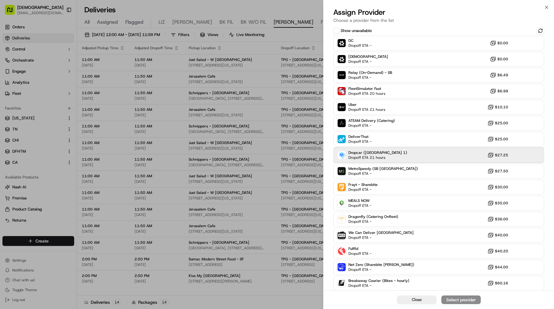
click at [449, 153] on div "Dropcar (NYC 1) Dropoff ETA 21 hours $27.25" at bounding box center [438, 155] width 211 height 15
click at [464, 299] on div "Assign Provider" at bounding box center [461, 300] width 30 height 6
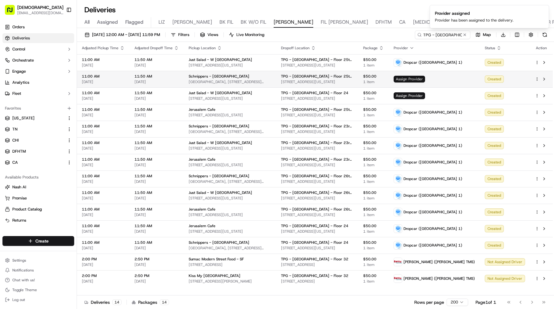
click at [425, 77] on span "Assign Provider" at bounding box center [409, 79] width 31 height 7
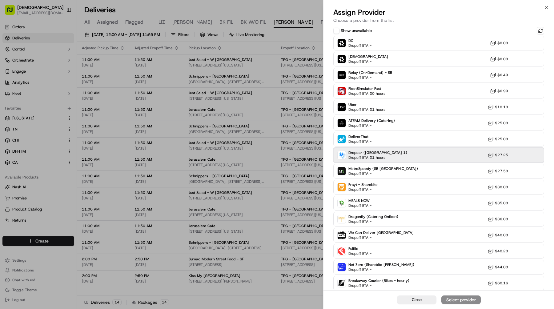
click at [403, 150] on div "Dropcar (NYC 1) Dropoff ETA 21 hours $27.25" at bounding box center [438, 155] width 211 height 15
click at [465, 297] on div "Assign Provider" at bounding box center [461, 300] width 30 height 6
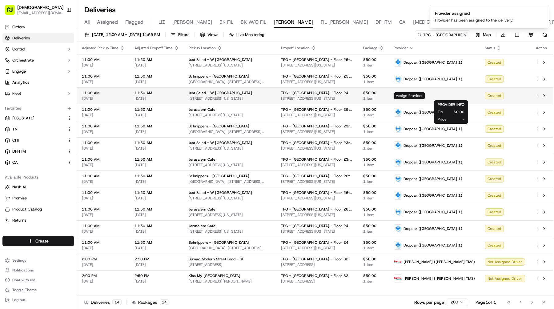
click at [425, 96] on span "Assign Provider" at bounding box center [409, 95] width 31 height 7
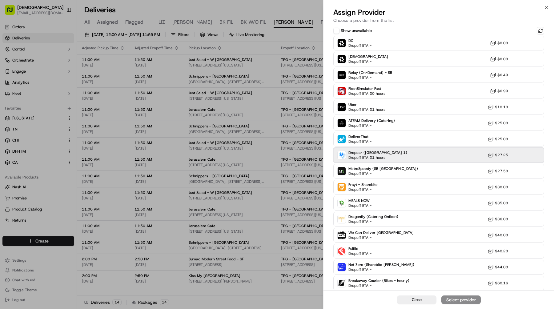
click at [449, 148] on div "Dropcar (NYC 1) Dropoff ETA 21 hours $27.25" at bounding box center [438, 155] width 211 height 15
click at [458, 298] on div "Assign Provider" at bounding box center [461, 300] width 30 height 6
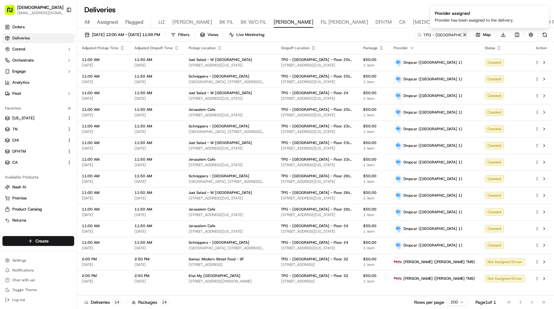
click at [464, 35] on button at bounding box center [465, 35] width 6 height 6
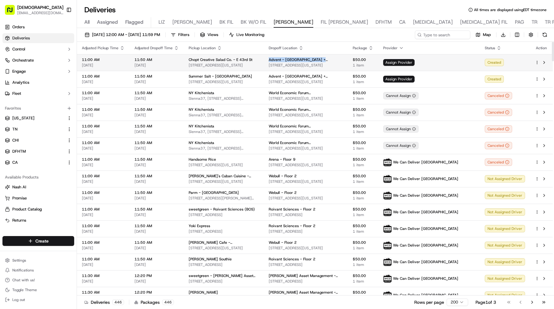
drag, startPoint x: 347, startPoint y: 59, endPoint x: 282, endPoint y: 59, distance: 65.2
click at [282, 59] on td "Advent - Boston + NYC - Floor 15 375 Park Avenue, New York, NY 10152-3804, USA" at bounding box center [306, 62] width 84 height 17
copy span "Advent - Boston + NYC - Floor 15"
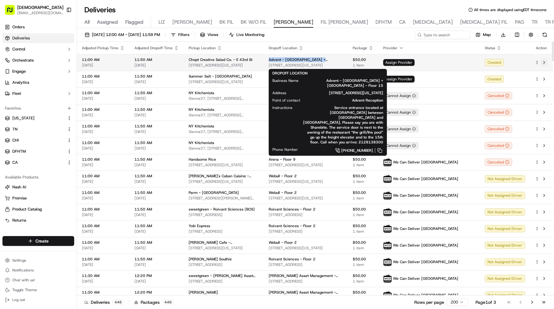
click at [545, 62] on button at bounding box center [543, 62] width 7 height 7
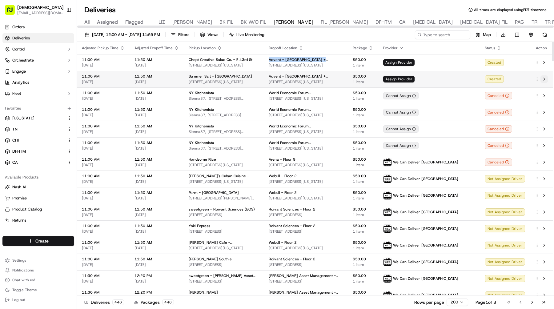
click at [545, 77] on button at bounding box center [543, 78] width 7 height 7
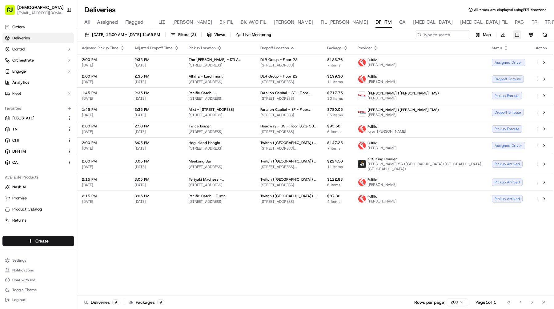
click at [514, 33] on html "Sharebite [EMAIL_ADDRESS][DOMAIN_NAME] Toggle Sidebar Orders Deliveries Control…" at bounding box center [277, 154] width 554 height 309
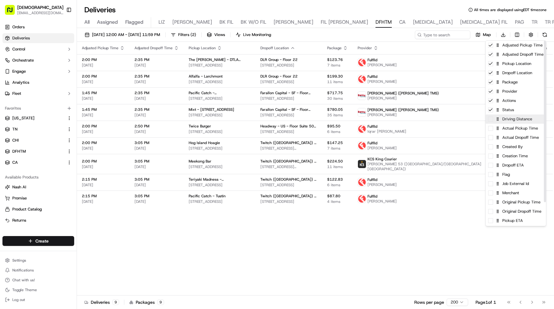
click at [511, 122] on div "Driving Distance" at bounding box center [516, 118] width 60 height 9
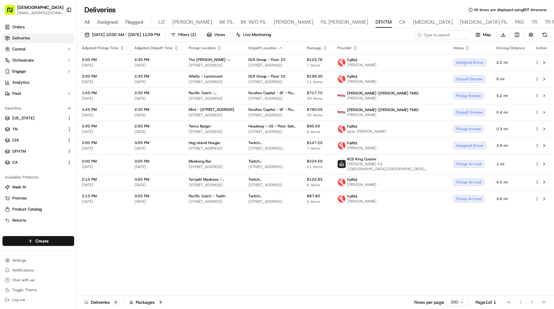
click at [441, 229] on html "Sharebite [EMAIL_ADDRESS][DOMAIN_NAME] Toggle Sidebar Orders Deliveries Control…" at bounding box center [277, 154] width 554 height 309
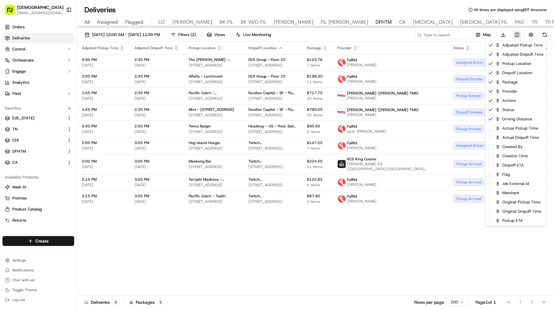
click at [516, 30] on html "Sharebite [EMAIL_ADDRESS][DOMAIN_NAME] Toggle Sidebar Orders Deliveries Control…" at bounding box center [277, 154] width 554 height 309
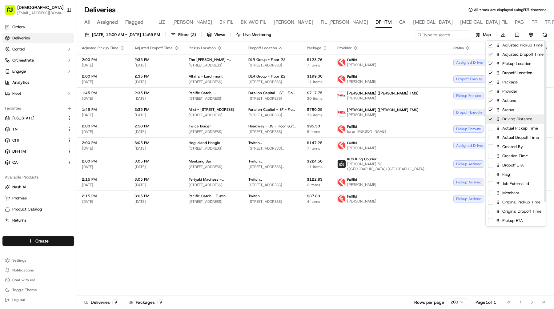
click at [500, 118] on div "Driving Distance" at bounding box center [516, 118] width 60 height 9
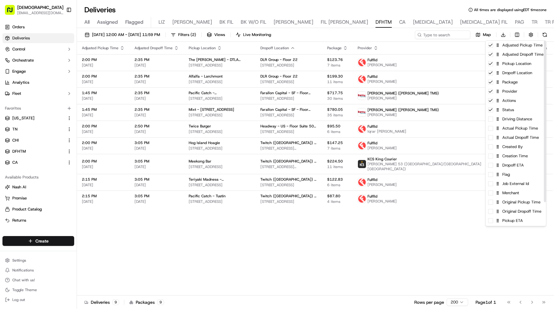
click at [389, 227] on html "Sharebite [EMAIL_ADDRESS][DOMAIN_NAME] Toggle Sidebar Orders Deliveries Control…" at bounding box center [277, 154] width 554 height 309
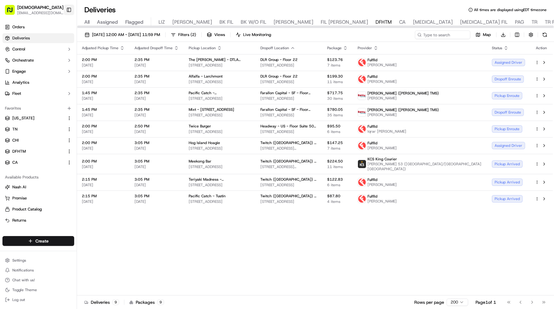
click at [69, 8] on button "Toggle Sidebar" at bounding box center [69, 10] width 10 height 10
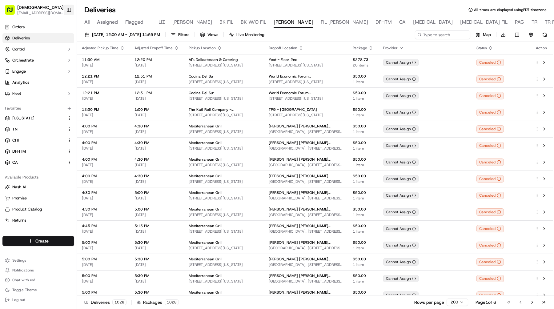
click at [72, 10] on button "Toggle Sidebar" at bounding box center [69, 10] width 10 height 10
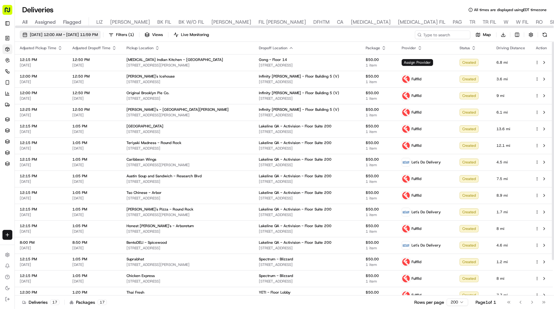
click at [98, 34] on span "[DATE] 12:00 AM - [DATE] 11:59 PM" at bounding box center [64, 35] width 68 height 6
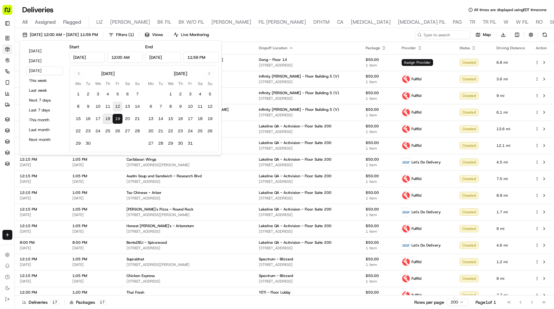
click at [117, 103] on button "12" at bounding box center [118, 107] width 10 height 10
type input "[DATE]"
click at [117, 103] on button "12" at bounding box center [118, 107] width 10 height 10
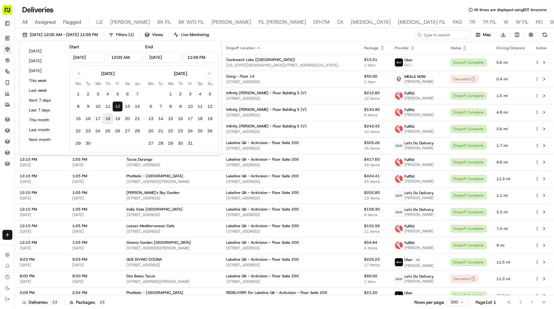
click at [378, 33] on div "[DATE] 12:00 AM - [DATE] 11:59 PM Filters ( 1 ) Views Live Monitoring Map Downl…" at bounding box center [284, 35] width 539 height 11
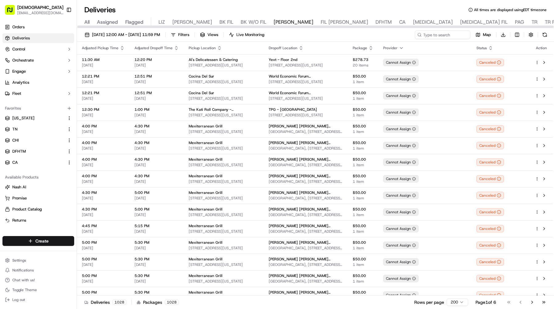
click at [70, 10] on button "Toggle Sidebar" at bounding box center [69, 10] width 10 height 10
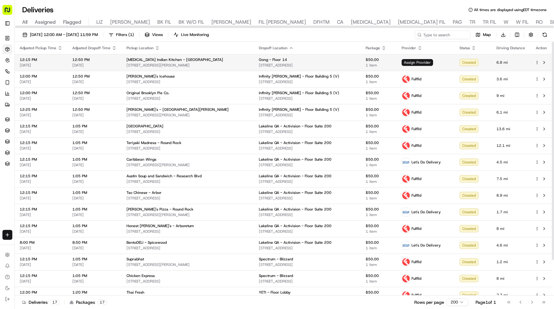
click at [417, 57] on td "Assign Provider" at bounding box center [426, 62] width 58 height 17
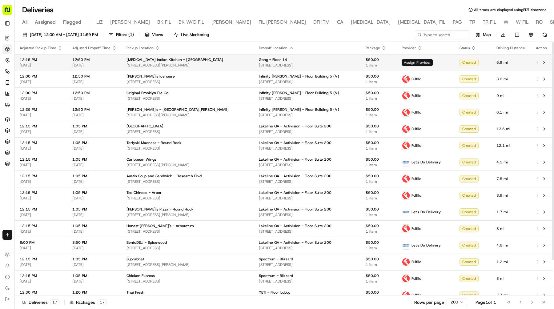
click at [408, 60] on span "Assign Provider" at bounding box center [417, 62] width 31 height 7
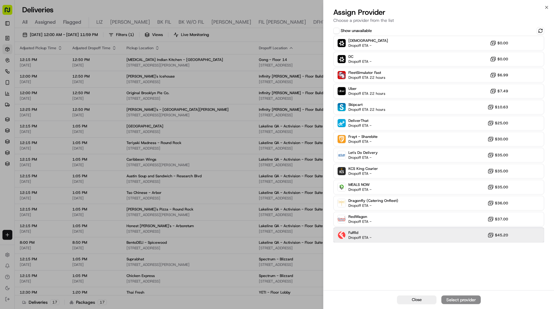
click at [411, 236] on div "Fulflld Dropoff ETA - $45.20" at bounding box center [438, 235] width 211 height 15
click at [454, 300] on div "Assign Provider" at bounding box center [461, 300] width 30 height 6
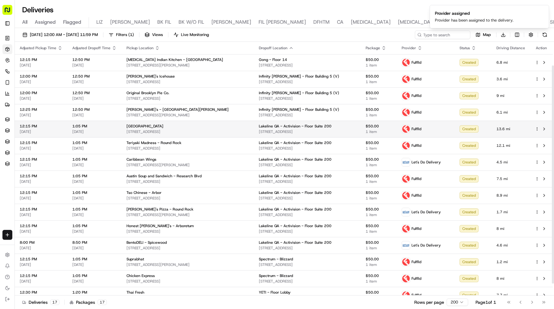
scroll to position [41, 0]
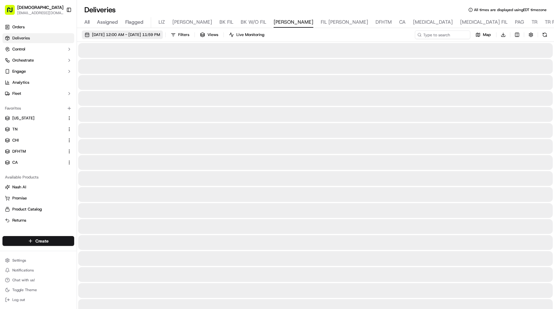
click at [109, 33] on span "[DATE] 12:00 AM - [DATE] 11:59 PM" at bounding box center [126, 35] width 68 height 6
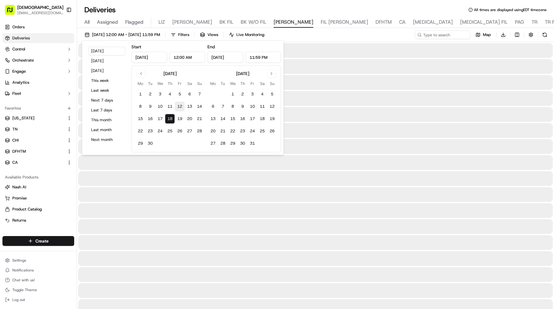
click at [178, 103] on button "12" at bounding box center [180, 107] width 10 height 10
type input "[DATE]"
click at [449, 32] on input at bounding box center [433, 34] width 74 height 9
paste input "Sculptor Capital - Floor 40"
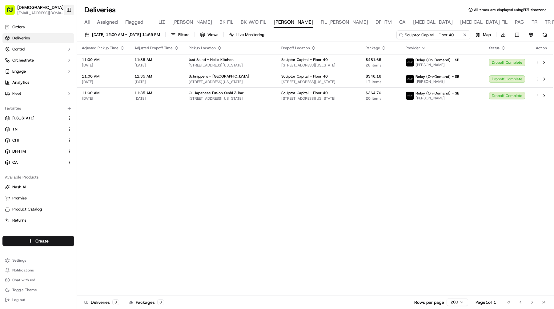
type input "Sculptor Capital - Floor 40"
click at [67, 8] on button "Toggle Sidebar" at bounding box center [69, 10] width 10 height 10
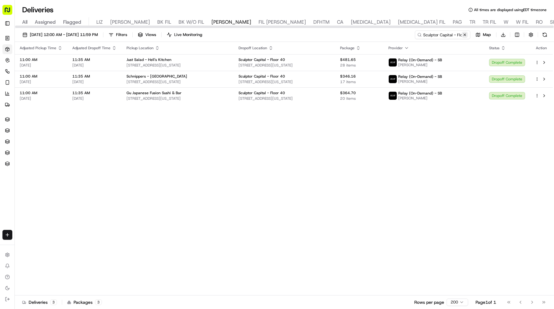
click at [464, 33] on button at bounding box center [465, 35] width 6 height 6
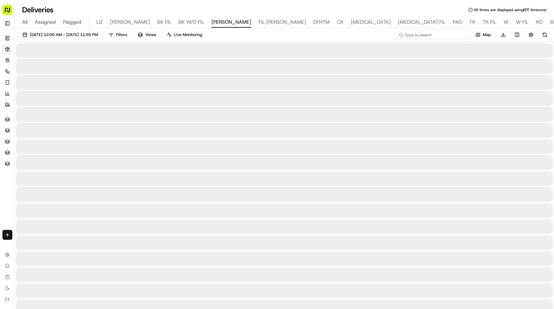
click at [453, 33] on input at bounding box center [433, 34] width 74 height 9
paste input "TPG - USA"
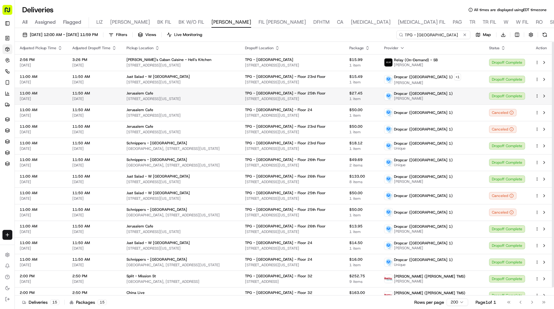
scroll to position [8, 0]
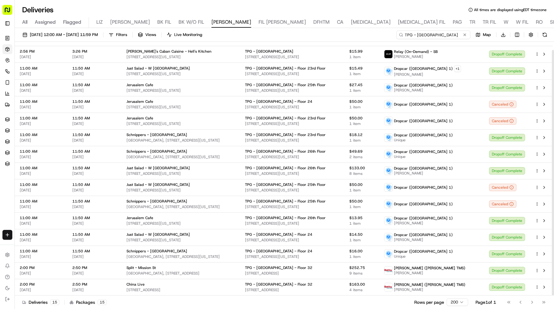
type input "TPG - USA"
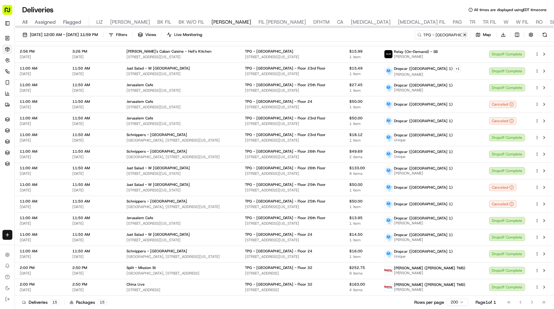
click at [467, 35] on button at bounding box center [465, 35] width 6 height 6
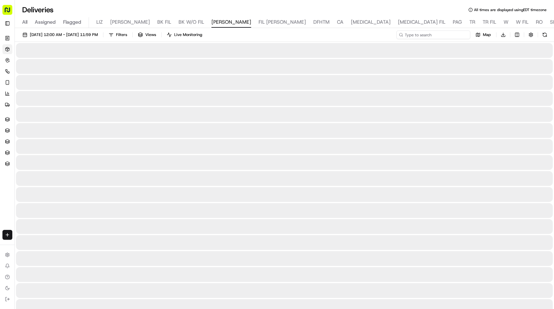
click at [453, 33] on input at bounding box center [433, 34] width 74 height 9
paste input "Advent - Boston + NYC - Floor 15"
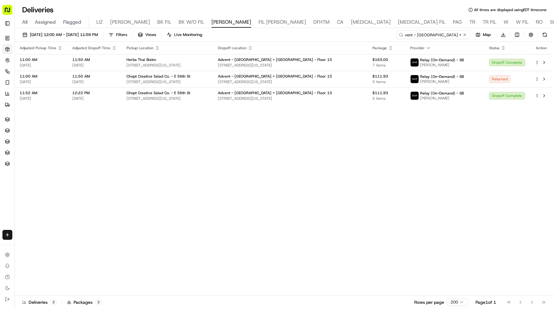
type input "Advent - Boston + NYC - Floor 15"
click at [98, 33] on span "09/12/2025 12:00 AM - 09/12/2025 11:59 PM" at bounding box center [64, 35] width 68 height 6
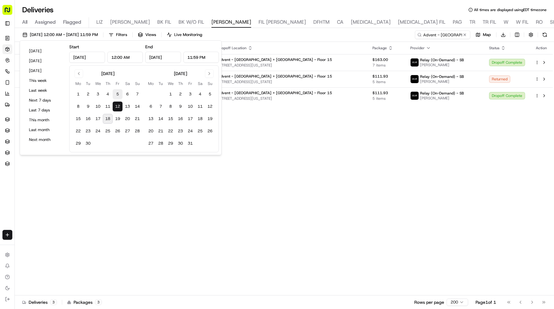
click at [118, 91] on button "5" at bounding box center [118, 94] width 10 height 10
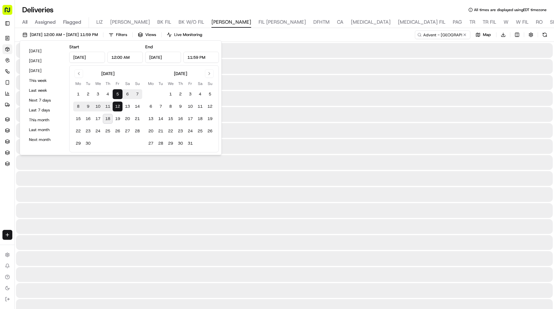
type input "Sep 5, 2025"
click at [118, 91] on button "5" at bounding box center [118, 94] width 10 height 10
type input "Sep 5, 2025"
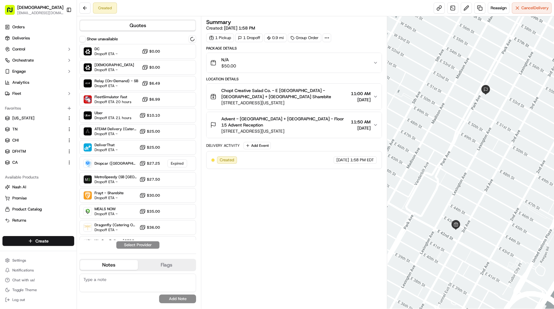
click at [313, 114] on button "Advent - [GEOGRAPHIC_DATA] + [GEOGRAPHIC_DATA] - Floor 15 Advent Reception [STR…" at bounding box center [294, 125] width 175 height 26
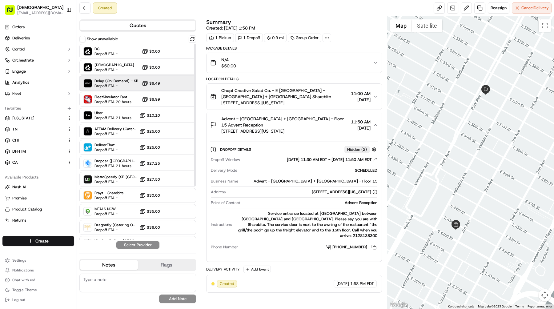
click at [110, 87] on span "Dropoff ETA -" at bounding box center [115, 85] width 43 height 5
click at [153, 248] on button "Assign Provider" at bounding box center [138, 244] width 44 height 7
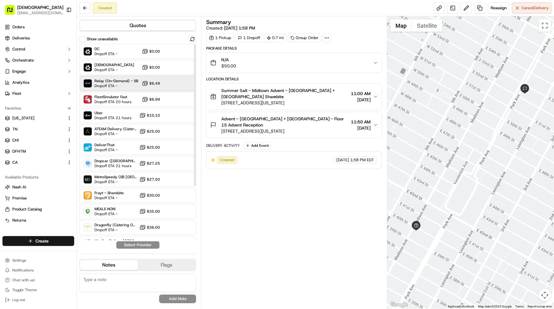
click at [124, 87] on span "Dropoff ETA -" at bounding box center [115, 85] width 43 height 5
click at [143, 243] on button "Assign Provider" at bounding box center [138, 244] width 44 height 7
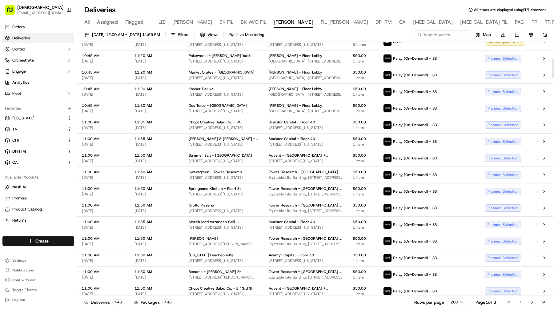
scroll to position [331, 0]
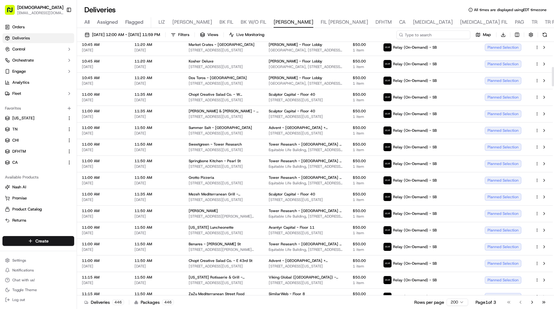
click at [425, 34] on input at bounding box center [433, 34] width 74 height 9
type input "[PERSON_NAME]"
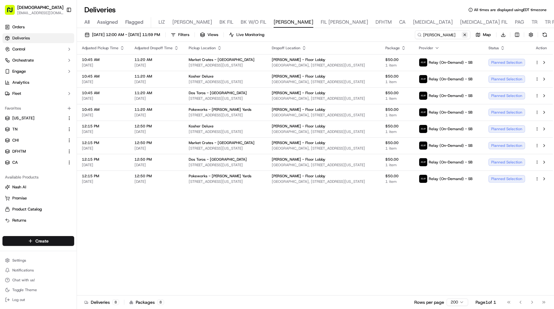
click at [464, 35] on button at bounding box center [465, 35] width 6 height 6
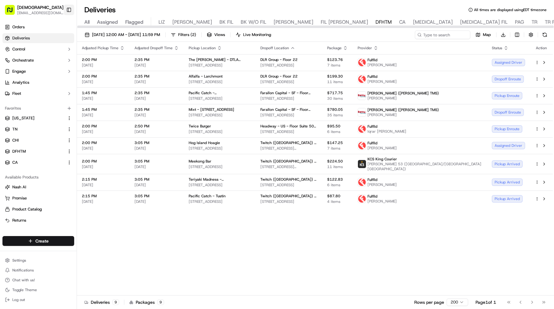
click at [66, 10] on button "Toggle Sidebar" at bounding box center [69, 10] width 10 height 10
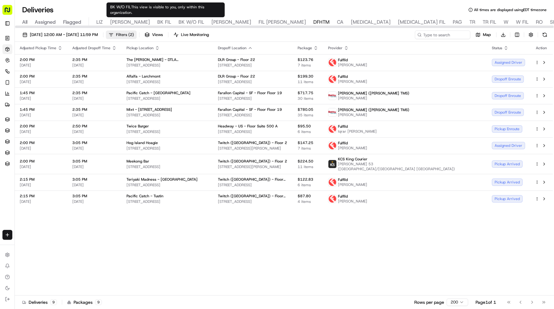
click at [134, 33] on span "Filters ( 2 )" at bounding box center [125, 35] width 18 height 6
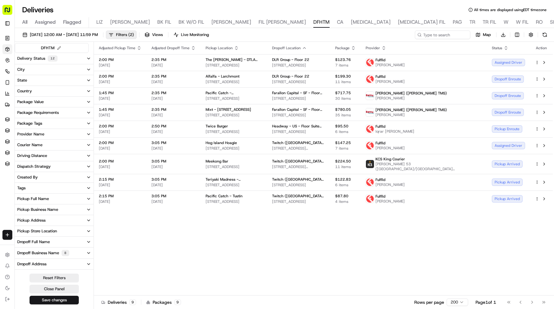
scroll to position [52, 0]
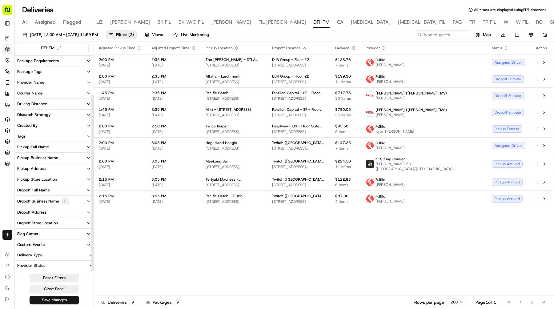
click at [60, 199] on div "Dropoff Business Name 8" at bounding box center [43, 201] width 52 height 6
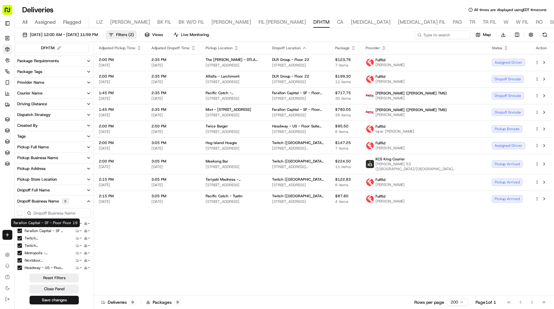
click at [34, 230] on label "Farallon Capital - SF - Floor Floor 19" at bounding box center [44, 230] width 39 height 5
click at [22, 230] on 19 "Farallon Capital - SF - Floor Floor 19" at bounding box center [19, 230] width 5 height 5
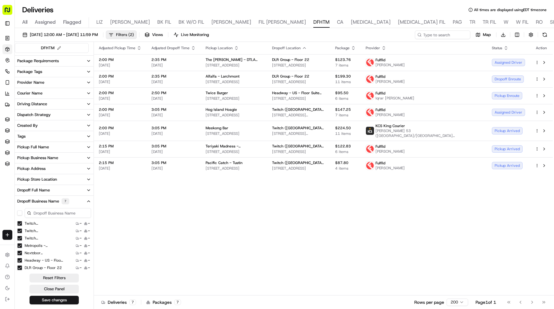
click at [134, 34] on span "Filters ( 2 )" at bounding box center [125, 35] width 18 height 6
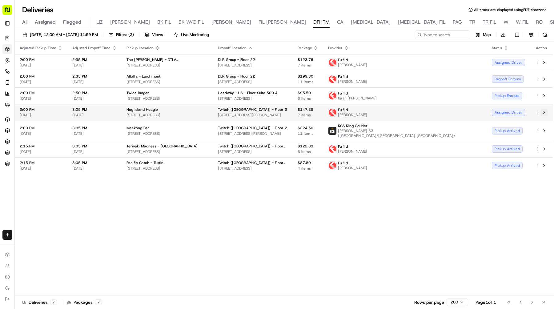
click at [546, 112] on button at bounding box center [543, 112] width 7 height 7
click at [543, 112] on button at bounding box center [543, 112] width 7 height 7
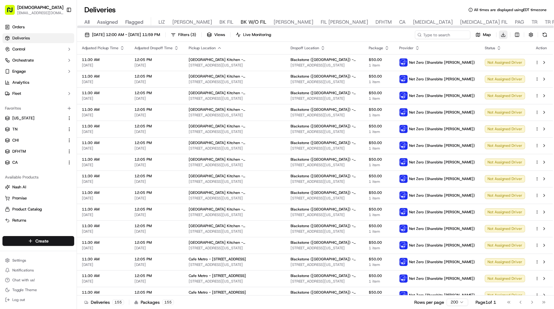
click at [503, 34] on html "Sharebite [EMAIL_ADDRESS][DOMAIN_NAME] Toggle Sidebar Orders Deliveries Control…" at bounding box center [277, 154] width 554 height 309
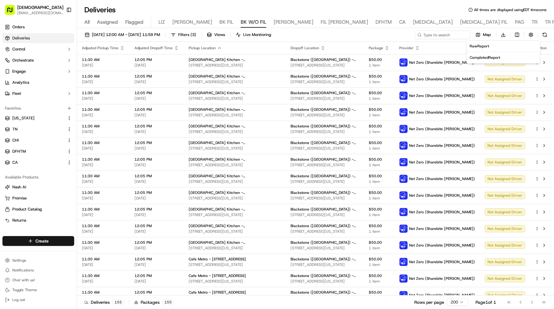
click at [489, 56] on span "Completed Report" at bounding box center [485, 57] width 30 height 5
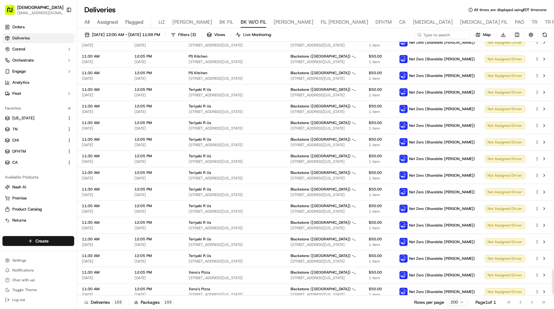
scroll to position [2335, 0]
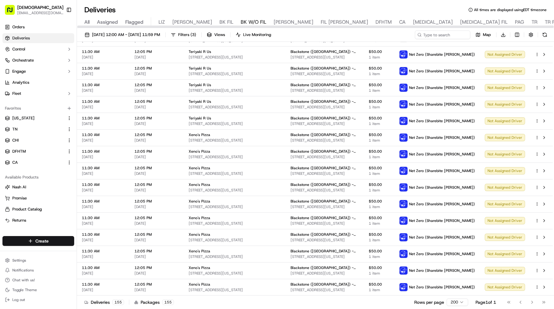
click at [255, 18] on body "Sharebite [EMAIL_ADDRESS][DOMAIN_NAME] Toggle Sidebar Orders Deliveries Control…" at bounding box center [277, 154] width 554 height 309
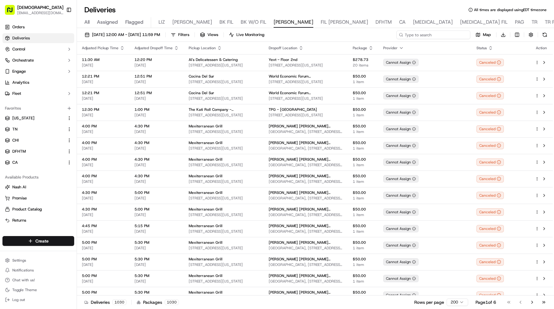
click at [457, 33] on input at bounding box center [433, 34] width 74 height 9
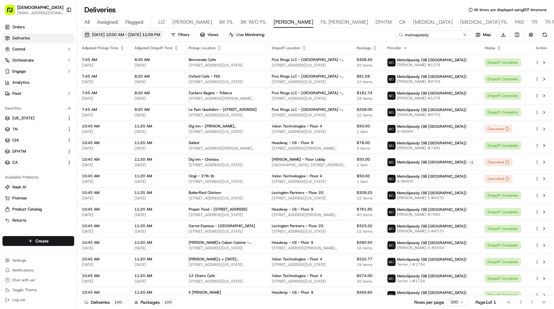
type input "metrospeedy"
click at [160, 34] on span "[DATE] 12:00 AM - [DATE] 11:59 PM" at bounding box center [126, 35] width 68 height 6
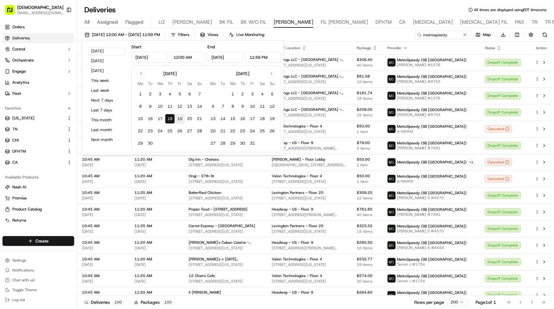
click at [180, 121] on button "19" at bounding box center [180, 119] width 10 height 10
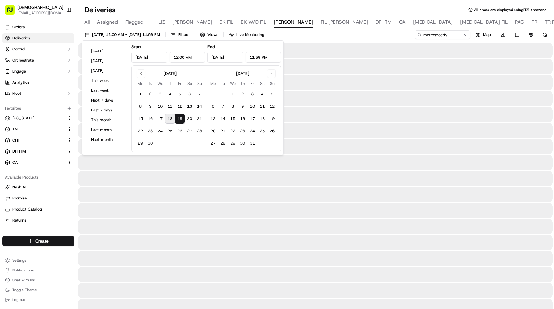
type input "Sep 19, 2025"
click at [180, 121] on button "19" at bounding box center [180, 119] width 10 height 10
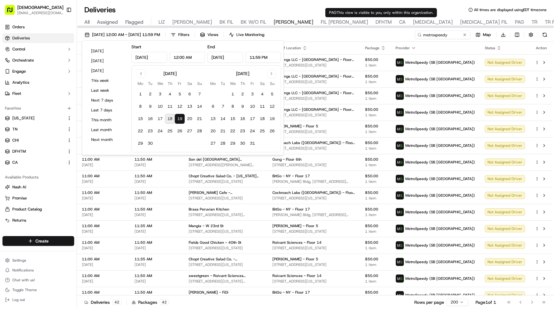
click at [380, 36] on div "09/19/2025 12:00 AM - 09/19/2025 11:59 PM Filters Views Live Monitoring metrosp…" at bounding box center [315, 35] width 477 height 11
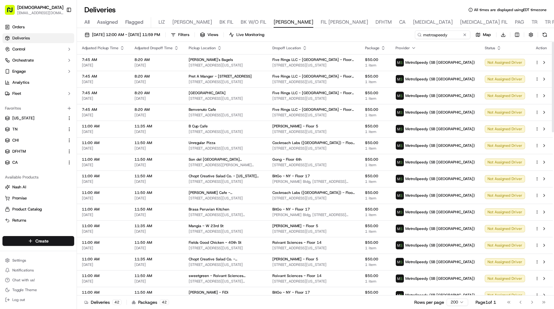
click at [307, 47] on icon "button" at bounding box center [304, 48] width 5 height 5
click at [327, 70] on button "Dropoff Location Name (A-Z)" at bounding box center [317, 72] width 62 height 7
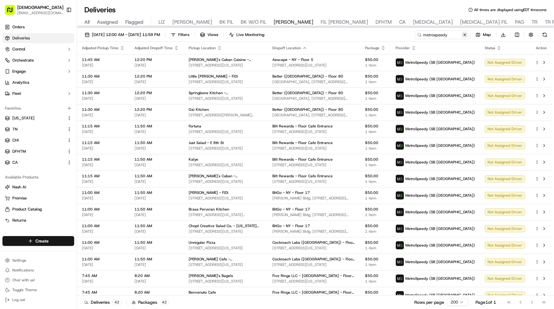
click at [464, 34] on button at bounding box center [465, 35] width 6 height 6
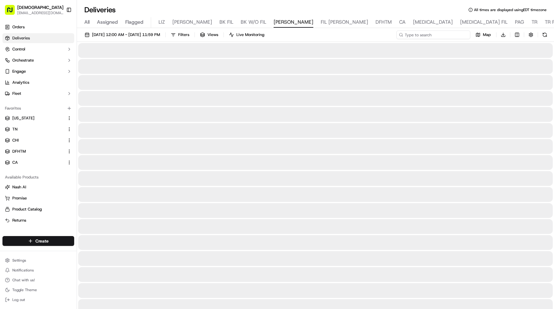
click at [451, 33] on input at bounding box center [433, 34] width 74 height 9
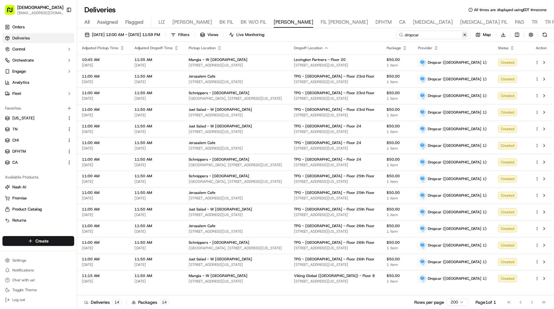
type input "dropcar"
click at [464, 34] on button at bounding box center [465, 35] width 6 height 6
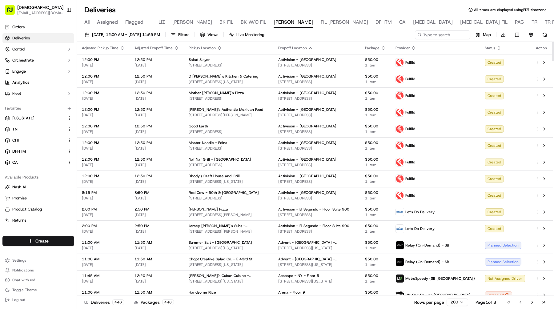
click at [416, 47] on icon "button" at bounding box center [413, 48] width 5 height 5
click at [439, 65] on button "Provider (Z-A)" at bounding box center [437, 64] width 42 height 7
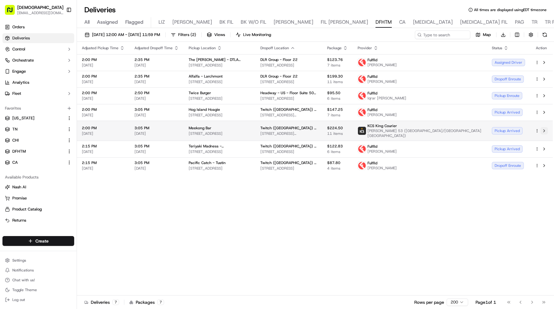
click at [545, 131] on button at bounding box center [543, 130] width 7 height 7
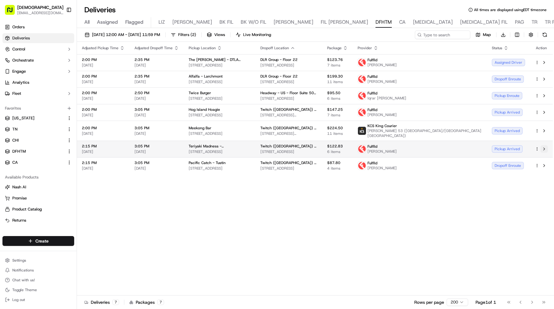
click at [544, 148] on button at bounding box center [543, 148] width 7 height 7
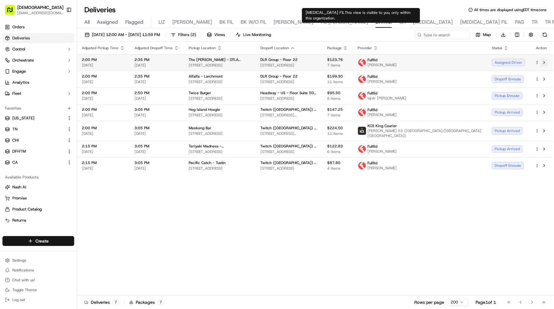
click at [545, 61] on button at bounding box center [543, 62] width 7 height 7
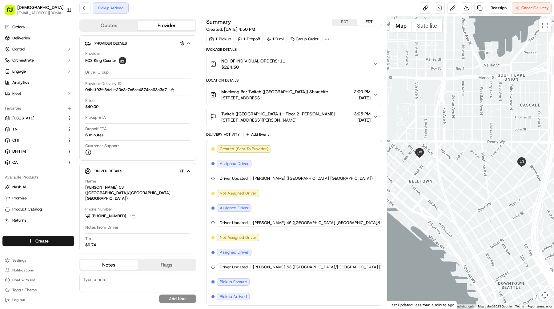
scroll to position [2, 22]
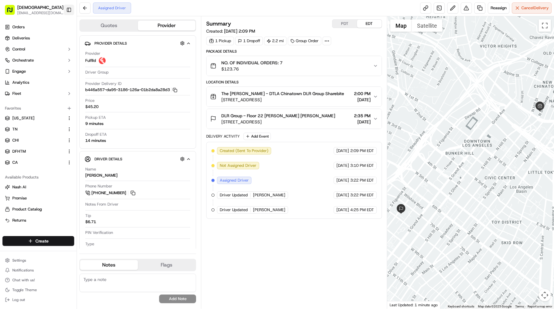
click at [69, 11] on button "Toggle Sidebar" at bounding box center [69, 10] width 10 height 10
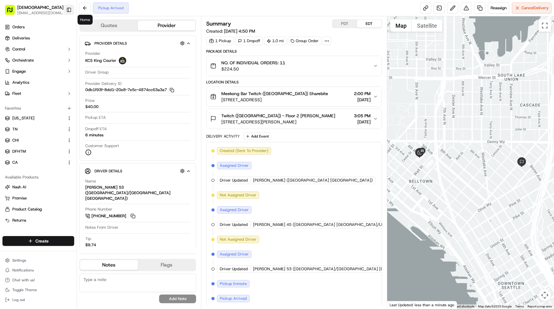
click at [69, 8] on button "Toggle Sidebar" at bounding box center [69, 10] width 10 height 10
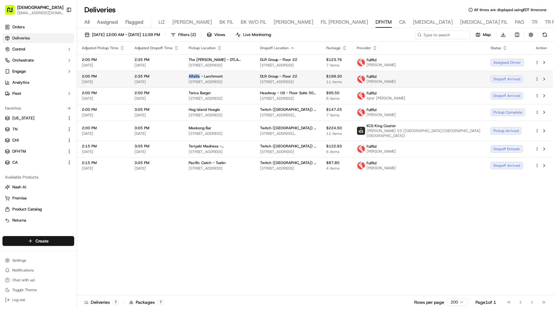
drag, startPoint x: 187, startPoint y: 76, endPoint x: 198, endPoint y: 76, distance: 11.1
click at [198, 76] on td "Alfalfa - Larchmont [STREET_ADDRESS]" at bounding box center [219, 79] width 71 height 17
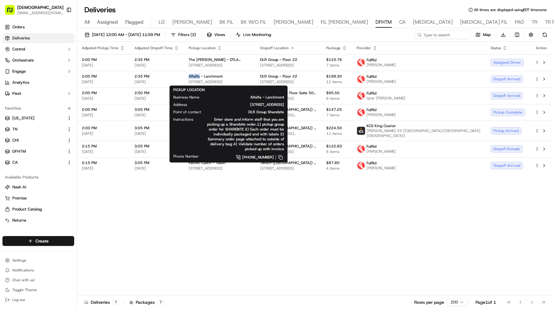
copy span "Alfalfa"
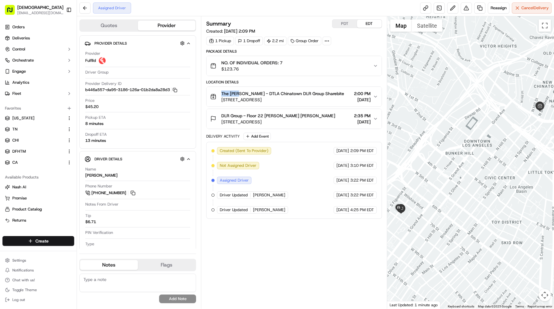
drag, startPoint x: 220, startPoint y: 94, endPoint x: 239, endPoint y: 94, distance: 18.5
click at [239, 94] on div "The [PERSON_NAME] - DTLA Chinatown DLR Group Sharebite [STREET_ADDRESS]" at bounding box center [277, 96] width 134 height 12
copy span "The Krof"
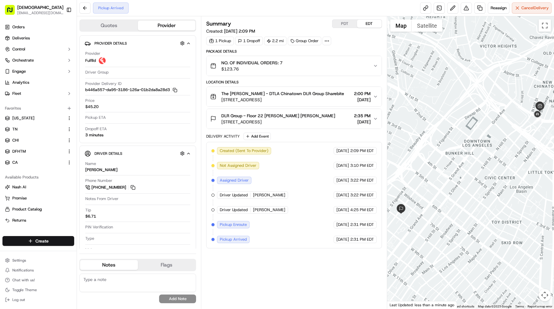
drag, startPoint x: 319, startPoint y: 98, endPoint x: 223, endPoint y: 101, distance: 96.4
click at [223, 101] on span "[STREET_ADDRESS]" at bounding box center [282, 100] width 123 height 6
drag, startPoint x: 220, startPoint y: 100, endPoint x: 317, endPoint y: 98, distance: 97.3
click at [317, 98] on div "The Kroft - DTLA Chinatown DLR Group Sharebite 629 N Broadway, Los Angeles, CA …" at bounding box center [277, 96] width 134 height 12
copy span "629 N Broadway, Los Angeles, CA 90012, USA"
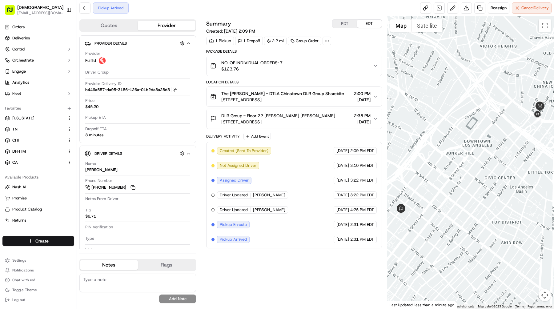
drag, startPoint x: 313, startPoint y: 121, endPoint x: 221, endPoint y: 122, distance: 92.3
click at [221, 122] on div "DLR Group - Floor 22 Gizelle Gizelle 700 Flower St, Los Angeles, CA 90017, USA …" at bounding box center [291, 119] width 163 height 12
copy span "[STREET_ADDRESS]"
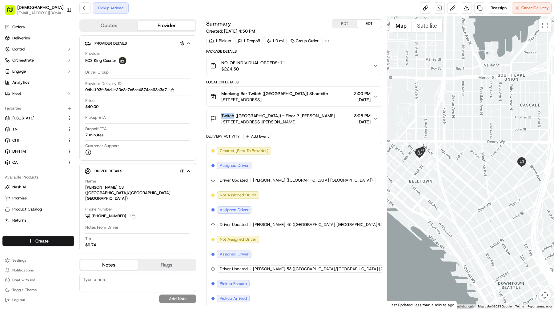
drag, startPoint x: 221, startPoint y: 116, endPoint x: 233, endPoint y: 116, distance: 12.6
click at [233, 116] on div "Twitch ([GEOGRAPHIC_DATA]) - Floor 2 [PERSON_NAME] [STREET_ADDRESS][PERSON_NAME]" at bounding box center [272, 119] width 125 height 12
copy span "Twitch"
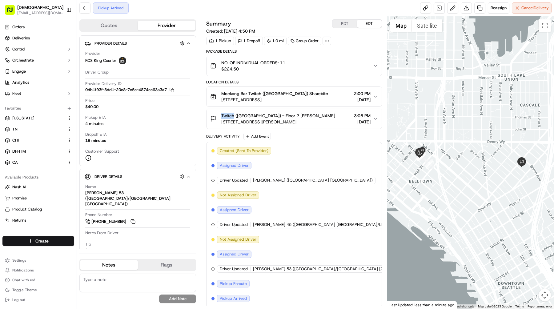
scroll to position [2, 0]
drag, startPoint x: 303, startPoint y: 100, endPoint x: 221, endPoint y: 100, distance: 82.2
click at [221, 100] on div "Meekong Bar Twitch ([GEOGRAPHIC_DATA]) Sharebite [STREET_ADDRESS] 2:00 PM [DATE]" at bounding box center [291, 96] width 163 height 12
copy span "[STREET_ADDRESS]"
drag, startPoint x: 304, startPoint y: 123, endPoint x: 221, endPoint y: 122, distance: 83.1
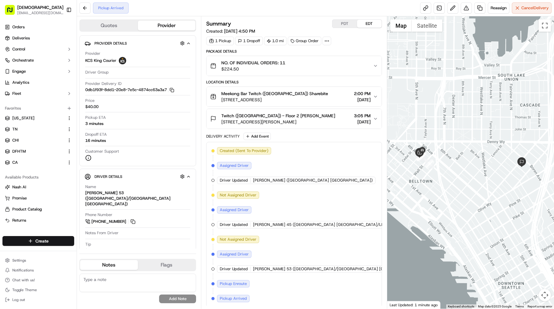
click at [221, 122] on span "[STREET_ADDRESS][PERSON_NAME]" at bounding box center [278, 122] width 114 height 6
copy span "[STREET_ADDRESS][PERSON_NAME]"
drag, startPoint x: 222, startPoint y: 92, endPoint x: 240, endPoint y: 93, distance: 18.2
click at [240, 93] on span "Meekong Bar Twitch ([GEOGRAPHIC_DATA]) Sharebite" at bounding box center [274, 93] width 107 height 6
copy span "Meekong"
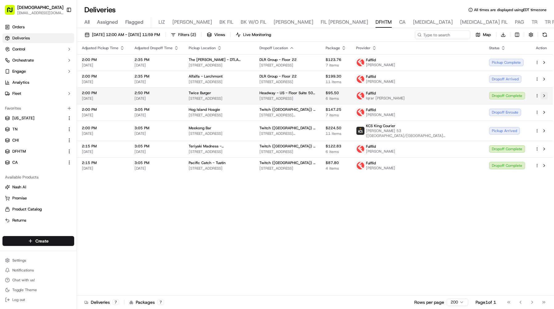
click at [545, 96] on button at bounding box center [543, 95] width 7 height 7
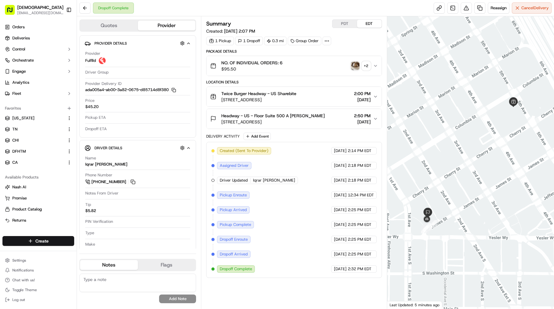
click at [355, 65] on img "button" at bounding box center [355, 66] width 9 height 9
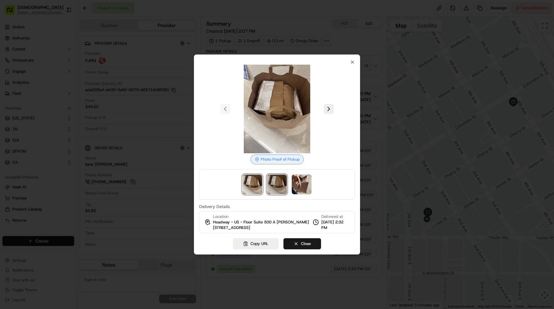
click at [275, 179] on img at bounding box center [277, 184] width 20 height 20
click at [300, 183] on img at bounding box center [302, 184] width 20 height 20
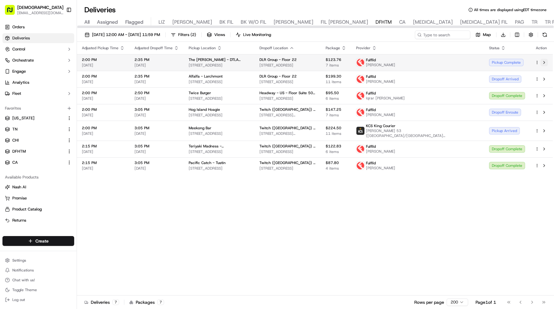
click at [547, 64] on button at bounding box center [543, 62] width 7 height 7
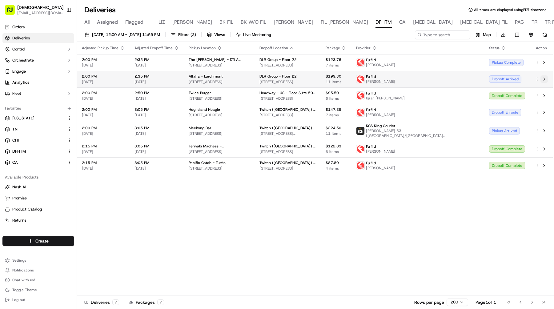
click at [546, 77] on button at bounding box center [543, 78] width 7 height 7
click at [544, 79] on button at bounding box center [543, 78] width 7 height 7
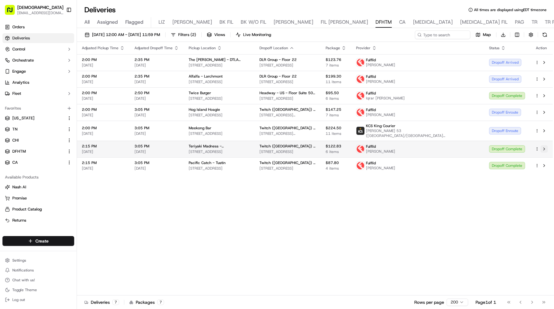
click at [545, 151] on button at bounding box center [543, 148] width 7 height 7
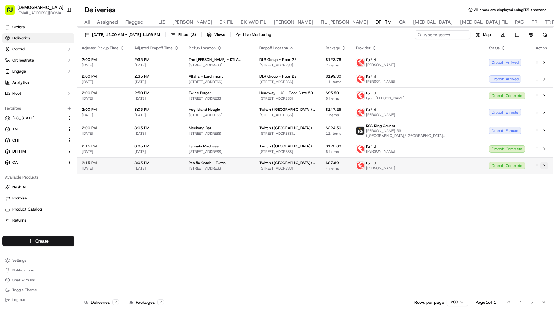
click at [547, 165] on button at bounding box center [543, 165] width 7 height 7
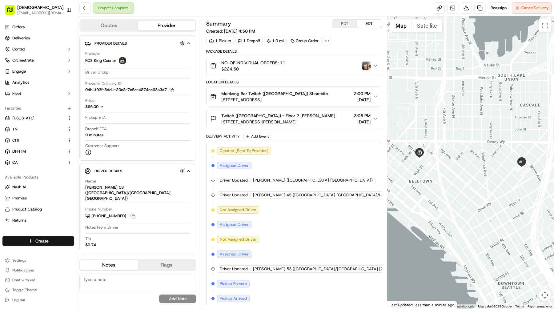
click at [367, 69] on img "button" at bounding box center [366, 66] width 9 height 9
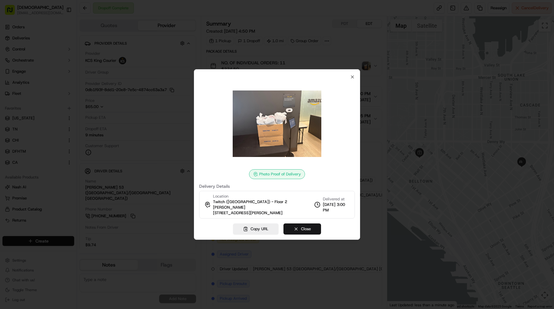
click at [307, 227] on button "Close" at bounding box center [302, 228] width 38 height 11
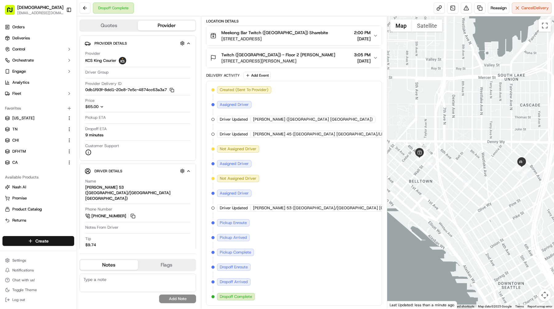
scroll to position [61, 22]
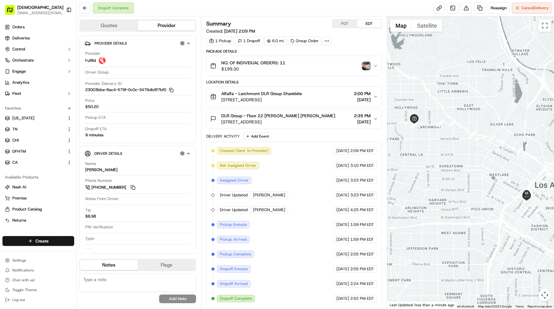
click at [365, 62] on img "button" at bounding box center [366, 66] width 9 height 9
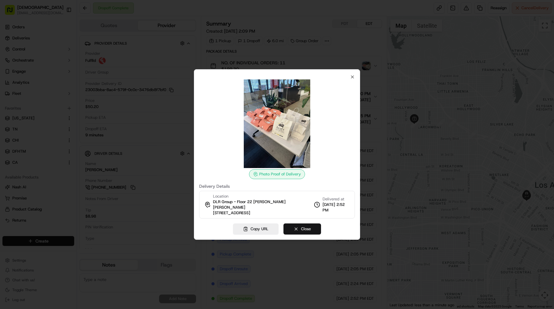
click at [304, 223] on button "Close" at bounding box center [302, 228] width 38 height 11
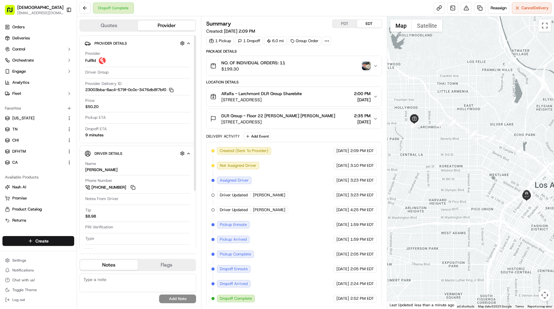
scroll to position [2, 0]
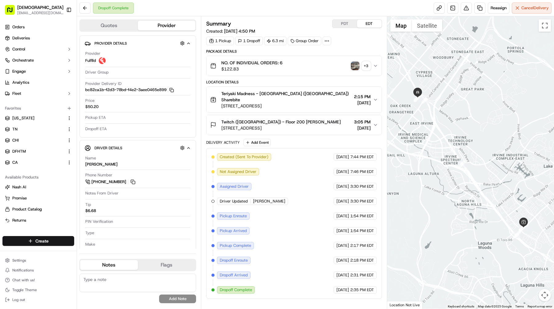
click at [357, 67] on img "button" at bounding box center [355, 66] width 9 height 9
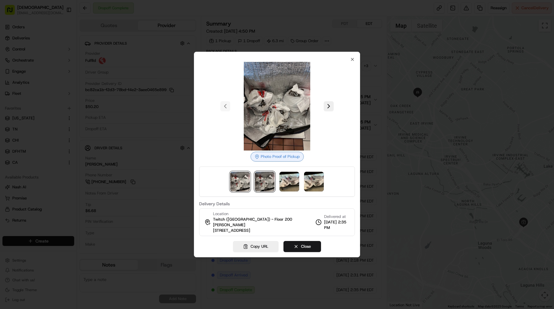
click at [272, 177] on img at bounding box center [265, 182] width 20 height 20
click at [288, 178] on img at bounding box center [289, 182] width 20 height 20
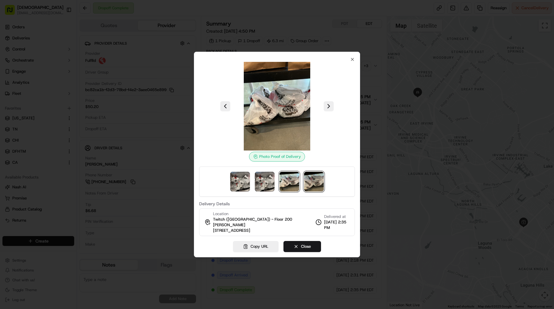
click at [305, 178] on img at bounding box center [314, 182] width 20 height 20
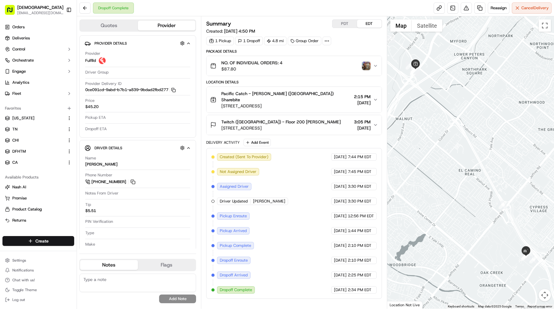
click at [365, 63] on img "button" at bounding box center [366, 66] width 9 height 9
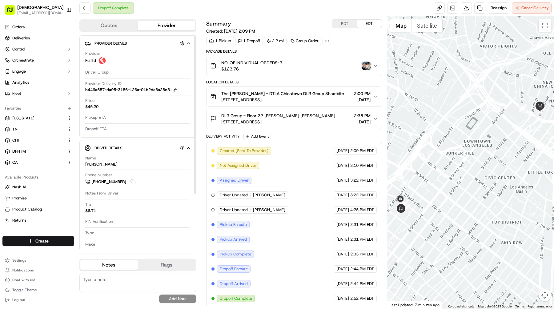
scroll to position [2, 0]
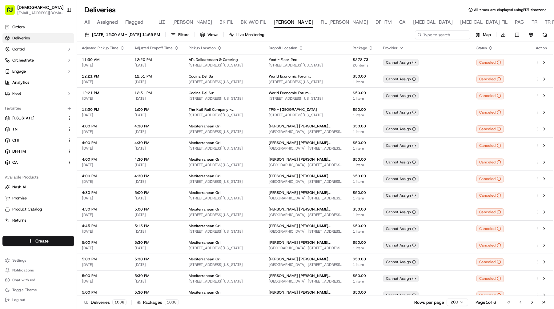
click at [375, 22] on span "DFHTM" at bounding box center [383, 21] width 16 height 7
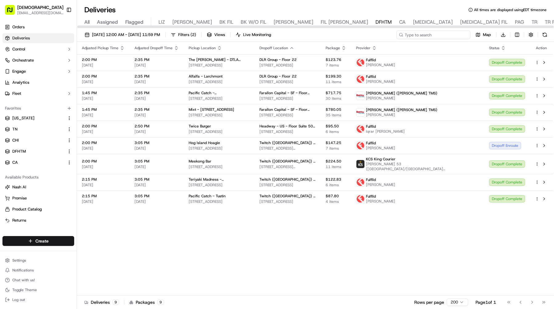
click at [432, 35] on input at bounding box center [433, 34] width 74 height 9
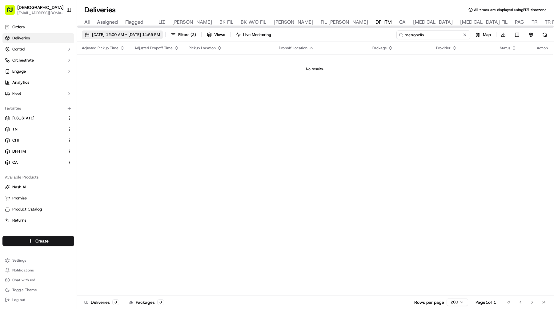
type input "metropolis"
click at [160, 36] on span "09/18/2025 12:00 AM - 09/18/2025 11:59 PM" at bounding box center [126, 35] width 68 height 6
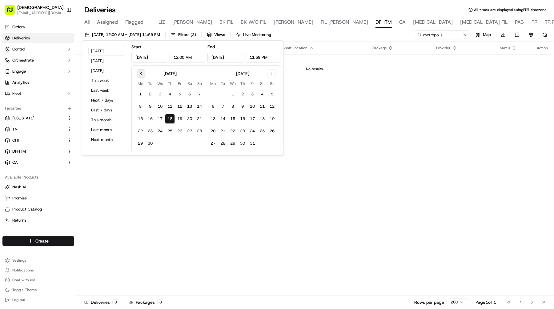
click at [138, 73] on button "Go to previous month" at bounding box center [141, 73] width 9 height 9
click at [182, 93] on button "1" at bounding box center [180, 94] width 10 height 10
type input "Aug 1, 2025"
click at [243, 119] on button "18" at bounding box center [243, 119] width 10 height 10
type input "Sep 18, 2025"
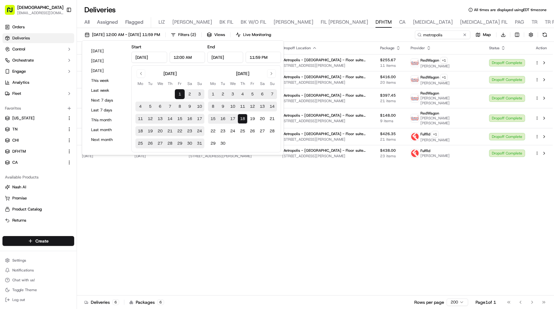
click at [321, 183] on div "Adjusted Pickup Time Adjusted Dropoff Time Pickup Location Dropoff Location Pac…" at bounding box center [315, 169] width 476 height 254
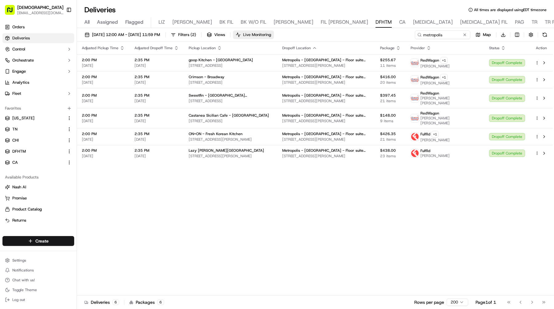
click at [266, 36] on button "Live Monitoring" at bounding box center [253, 34] width 41 height 9
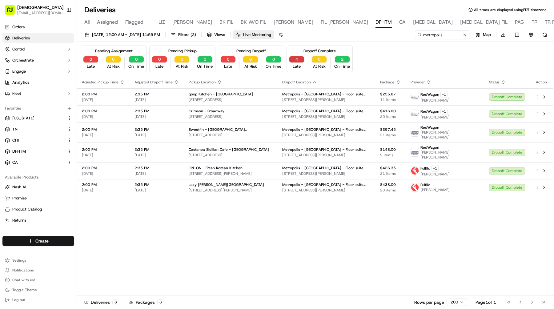
click at [293, 57] on button "4" at bounding box center [296, 59] width 15 height 6
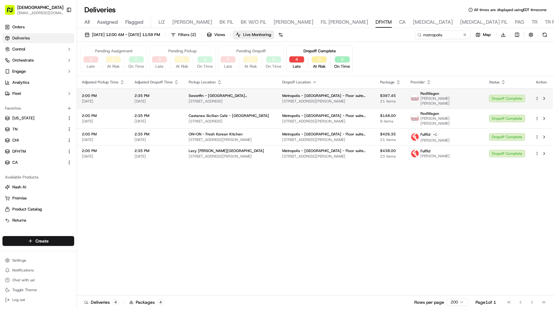
click at [498, 97] on div "Dropoff Complete" at bounding box center [507, 98] width 36 height 7
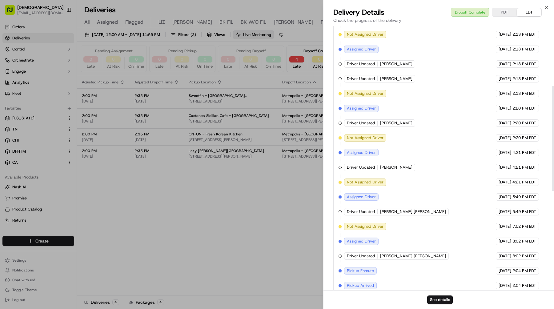
scroll to position [400, 0]
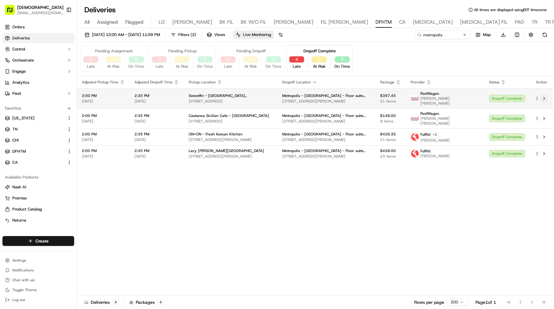
click at [542, 96] on button at bounding box center [543, 98] width 7 height 7
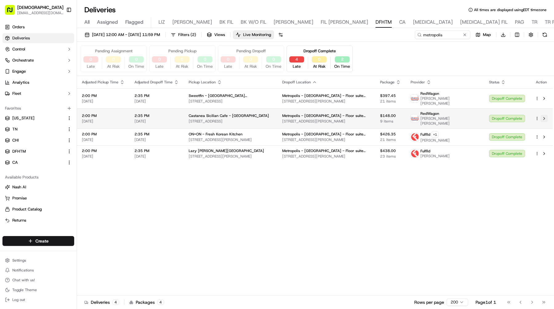
click at [546, 115] on button at bounding box center [543, 118] width 7 height 7
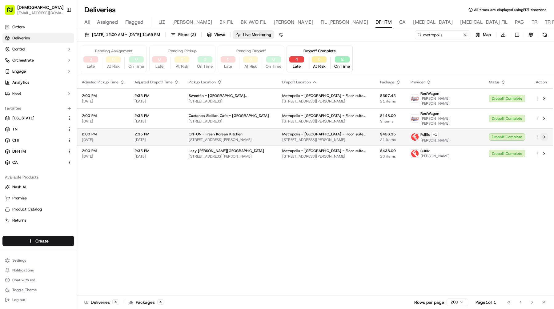
click at [545, 133] on button at bounding box center [543, 136] width 7 height 7
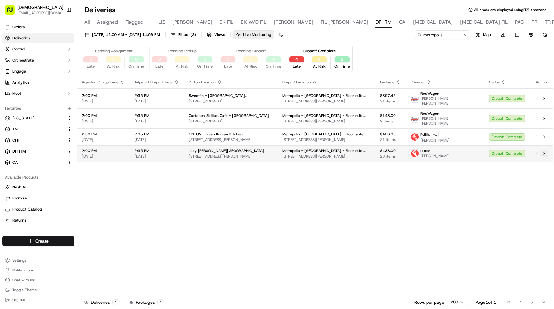
click at [545, 150] on button at bounding box center [543, 153] width 7 height 7
